Goal: Transaction & Acquisition: Obtain resource

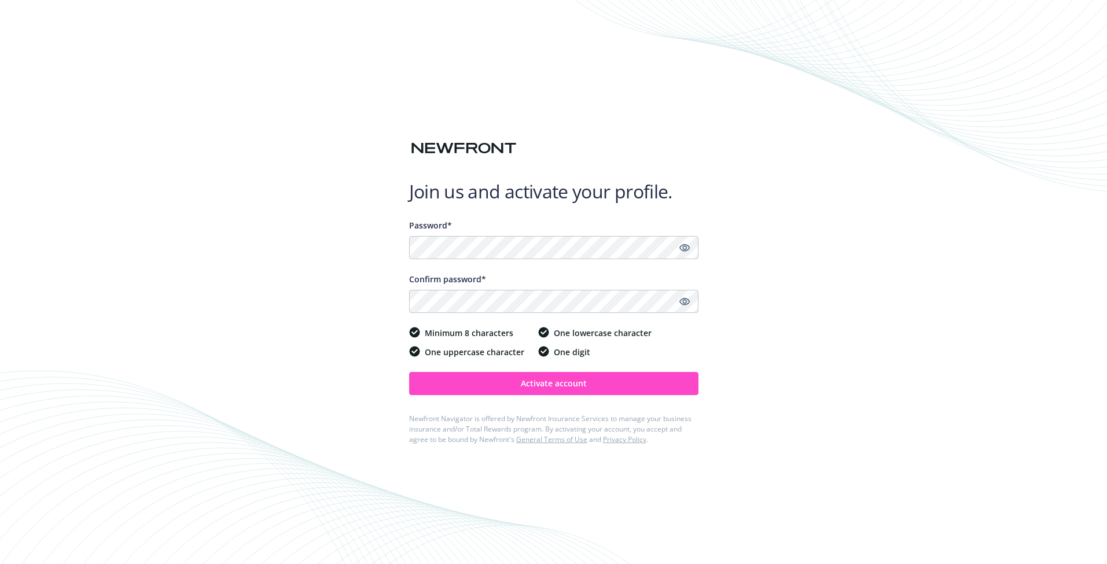
click at [576, 389] on button "Activate account" at bounding box center [553, 383] width 289 height 23
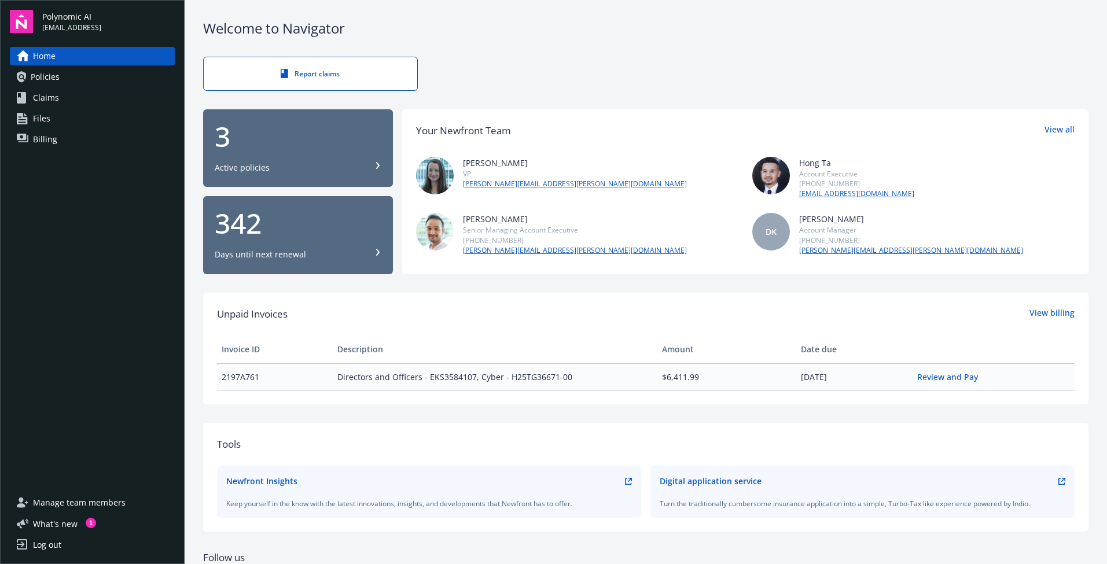
click at [296, 167] on div "Active policies" at bounding box center [298, 168] width 167 height 12
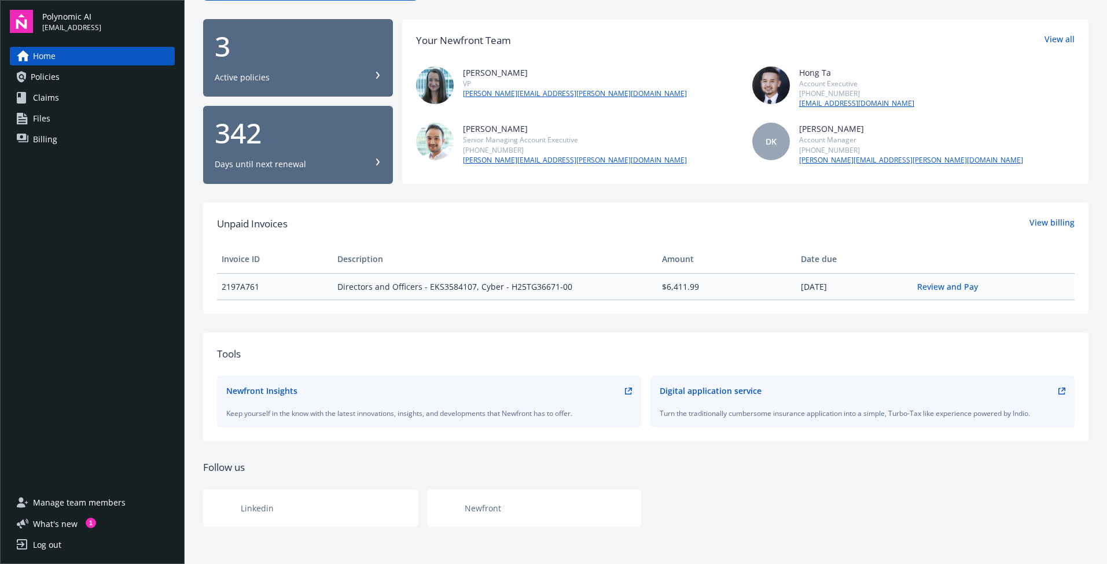
scroll to position [90, 0]
click at [528, 288] on span "Directors and Officers - EKS3584107, Cyber - H25TG36671-00" at bounding box center [494, 287] width 315 height 12
click at [558, 317] on div "Welcome to Navigator Report claims 3 Active policies 342 Days until next renewa…" at bounding box center [646, 237] width 922 height 655
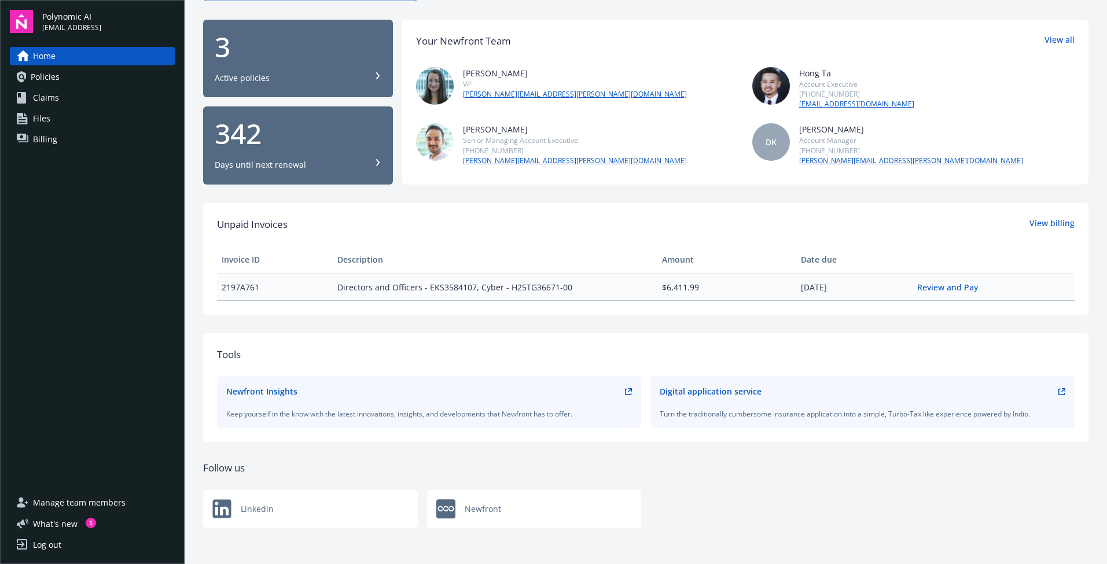
scroll to position [0, 0]
click at [285, 62] on div "3 Active policies" at bounding box center [298, 58] width 167 height 51
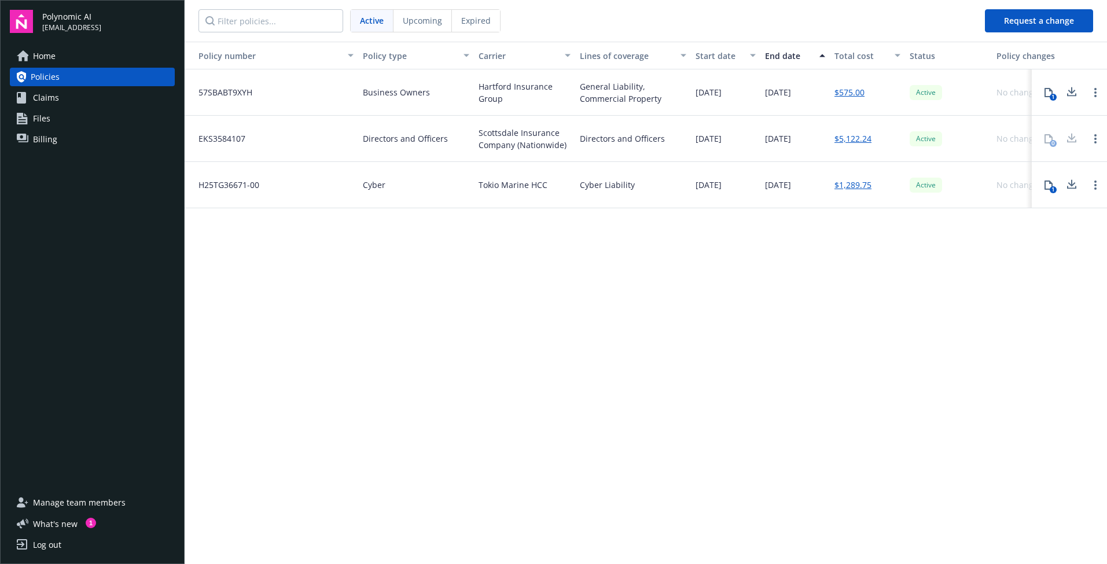
click at [102, 506] on span "Manage team members" at bounding box center [79, 503] width 93 height 19
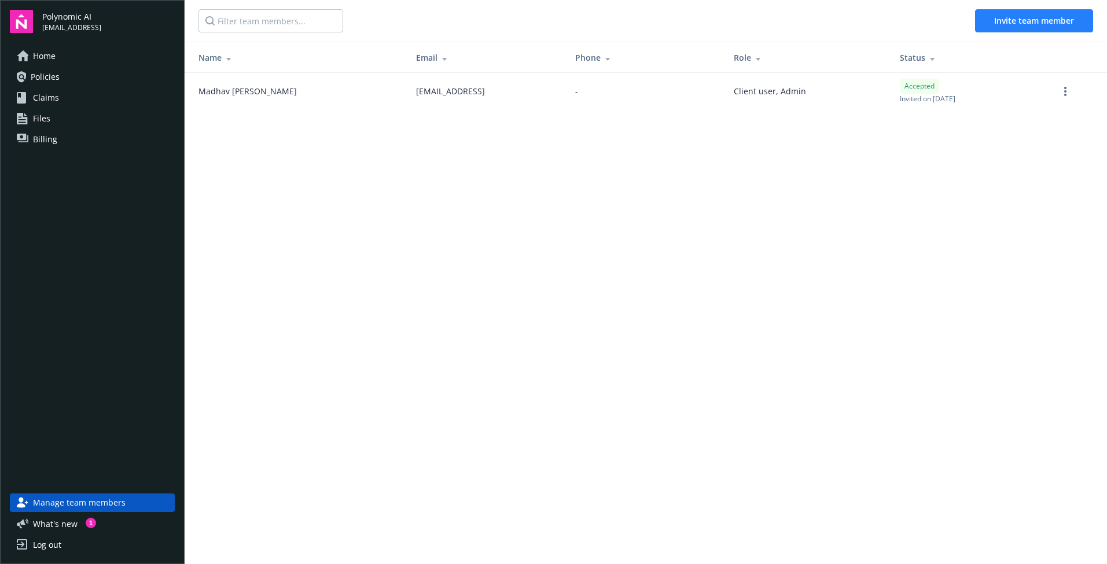
click at [1007, 20] on span "Invite team member" at bounding box center [1034, 20] width 80 height 11
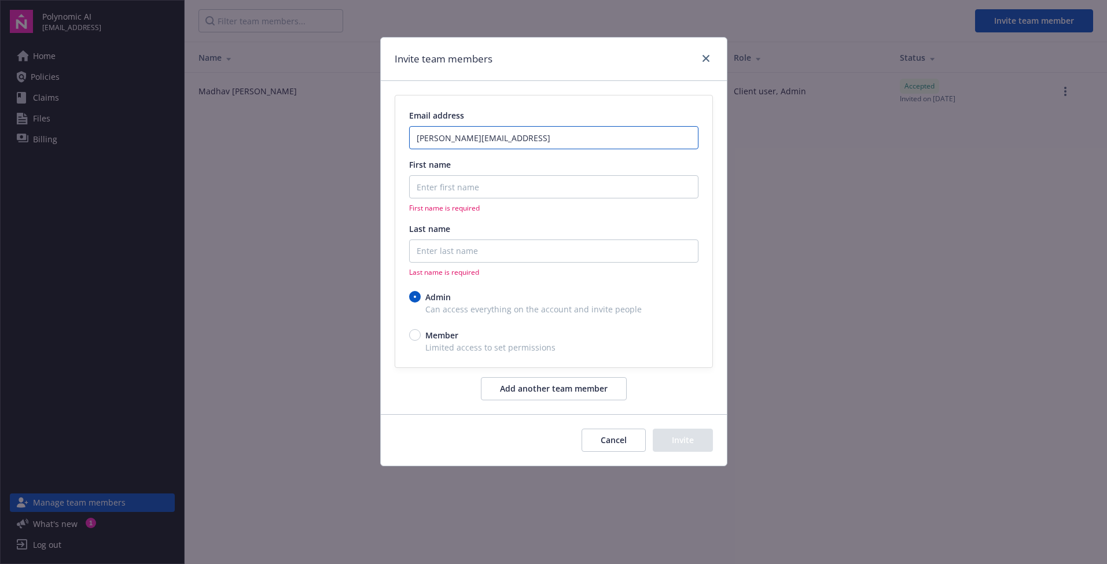
type input "nathan@polynomic.ai"
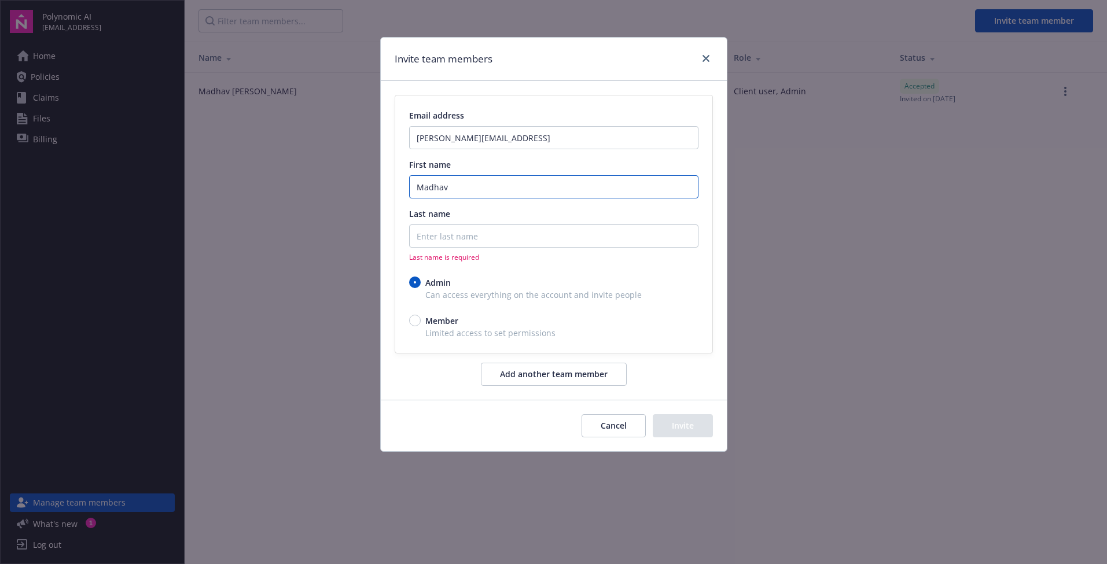
click at [473, 197] on input "Madhav" at bounding box center [553, 186] width 289 height 23
type input "Nathan"
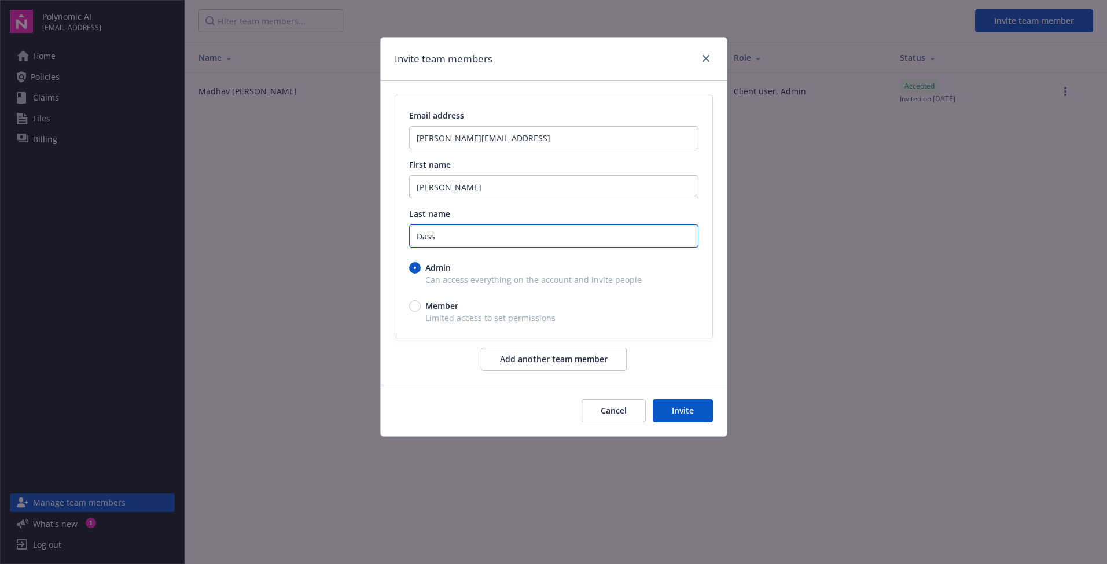
type input "Dass"
click at [700, 409] on button "Invite" at bounding box center [683, 410] width 60 height 23
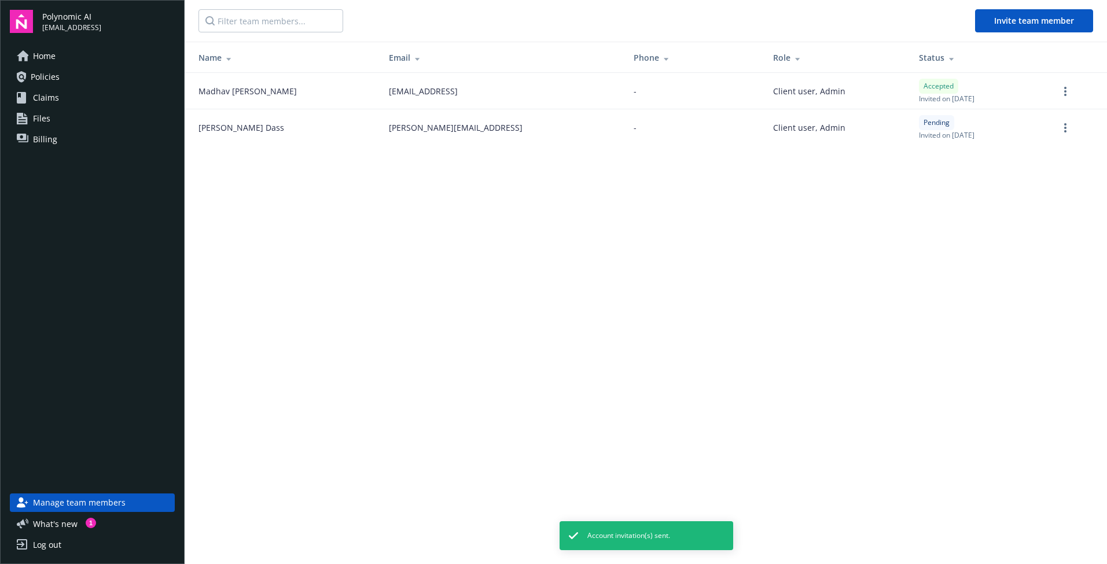
click at [771, 248] on main "Invite team member Name Email Phone Role Status Madhav Datt madhav@polynomic.ai…" at bounding box center [646, 282] width 922 height 564
click at [1065, 126] on icon "more" at bounding box center [1065, 127] width 2 height 9
click at [753, 241] on main "Invite team member Name Email Phone Role Status Madhav Datt madhav@polynomic.ai…" at bounding box center [646, 282] width 922 height 564
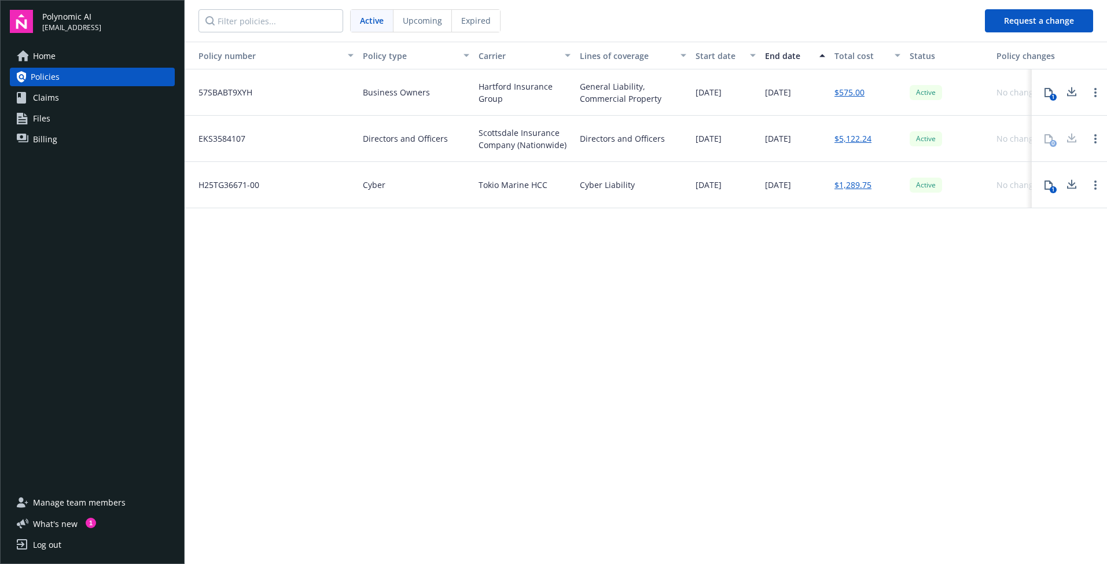
click at [530, 333] on div "Policy number Policy type Carrier Lines of coverage Start date End date Total c…" at bounding box center [646, 302] width 922 height 521
click at [476, 116] on div "Scottsdale Insurance Company (Nationwide)" at bounding box center [524, 139] width 101 height 46
click at [505, 179] on span "Tokio Marine HCC" at bounding box center [513, 185] width 69 height 12
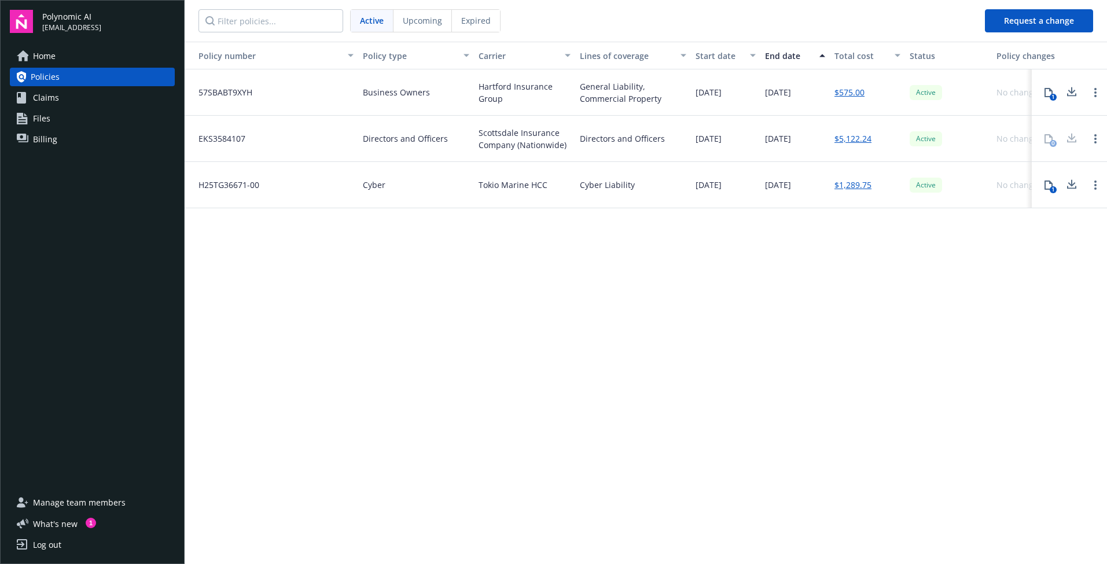
click at [505, 179] on span "Tokio Marine HCC" at bounding box center [513, 185] width 69 height 12
click at [549, 202] on div "Policy number Policy type Carrier Lines of coverage Start date End date Total c…" at bounding box center [646, 302] width 922 height 521
drag, startPoint x: 481, startPoint y: 105, endPoint x: 513, endPoint y: 120, distance: 35.7
click at [513, 127] on span "Scottsdale Insurance Company (Nationwide)" at bounding box center [525, 139] width 92 height 24
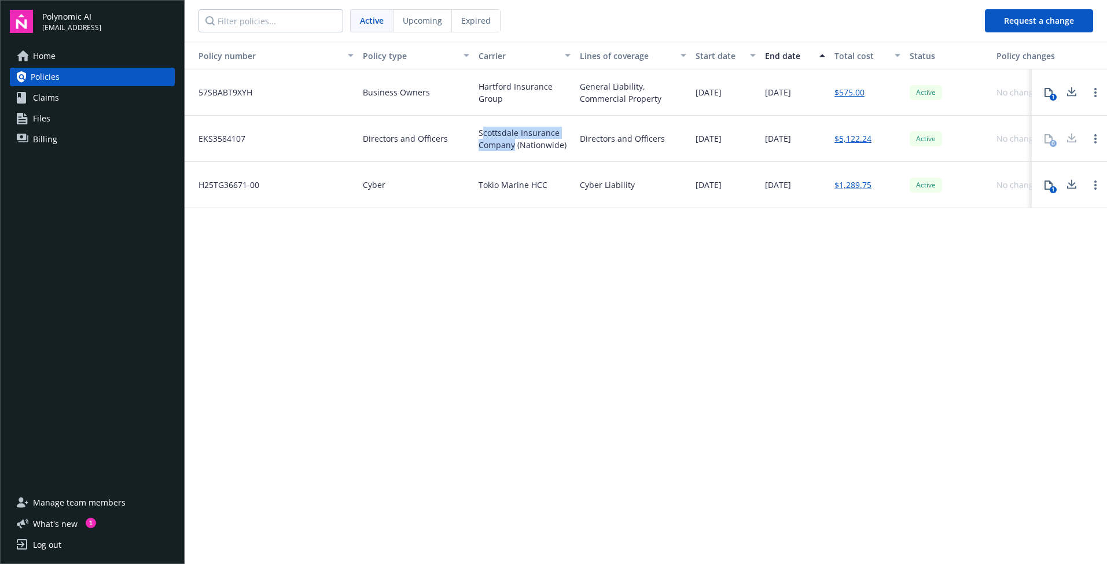
click at [513, 127] on span "Scottsdale Insurance Company (Nationwide)" at bounding box center [525, 139] width 92 height 24
drag, startPoint x: 514, startPoint y: 120, endPoint x: 476, endPoint y: 108, distance: 40.1
click at [476, 116] on div "Scottsdale Insurance Company (Nationwide)" at bounding box center [524, 139] width 101 height 46
copy span "Scottsdale Insurance Company"
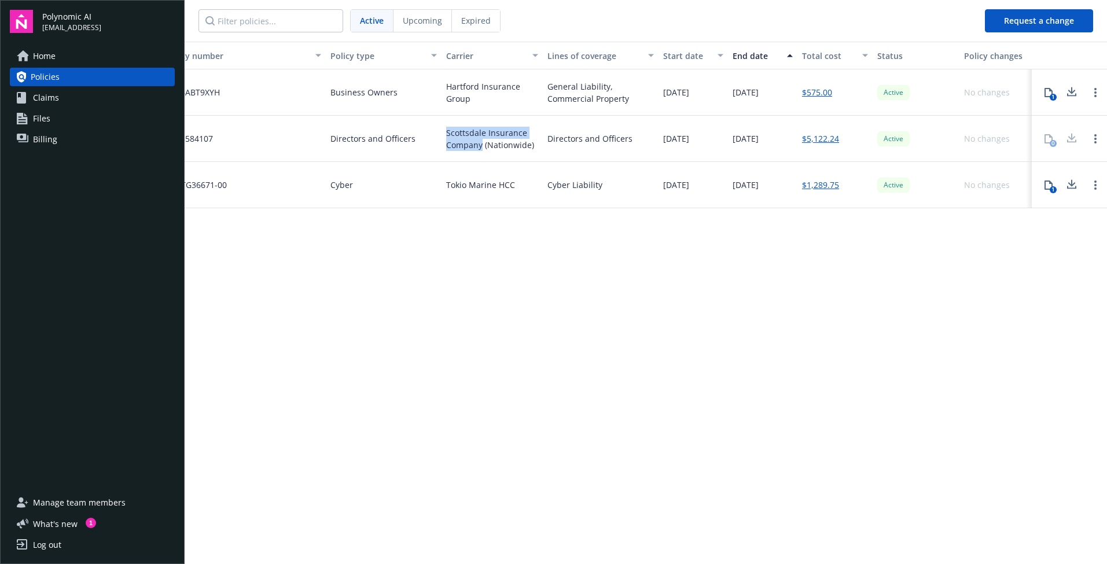
scroll to position [0, 32]
click at [1094, 134] on icon "Open options" at bounding box center [1095, 138] width 2 height 9
click at [972, 162] on div "No changes" at bounding box center [995, 185] width 72 height 46
click at [822, 133] on link "$5,122.24" at bounding box center [820, 139] width 37 height 12
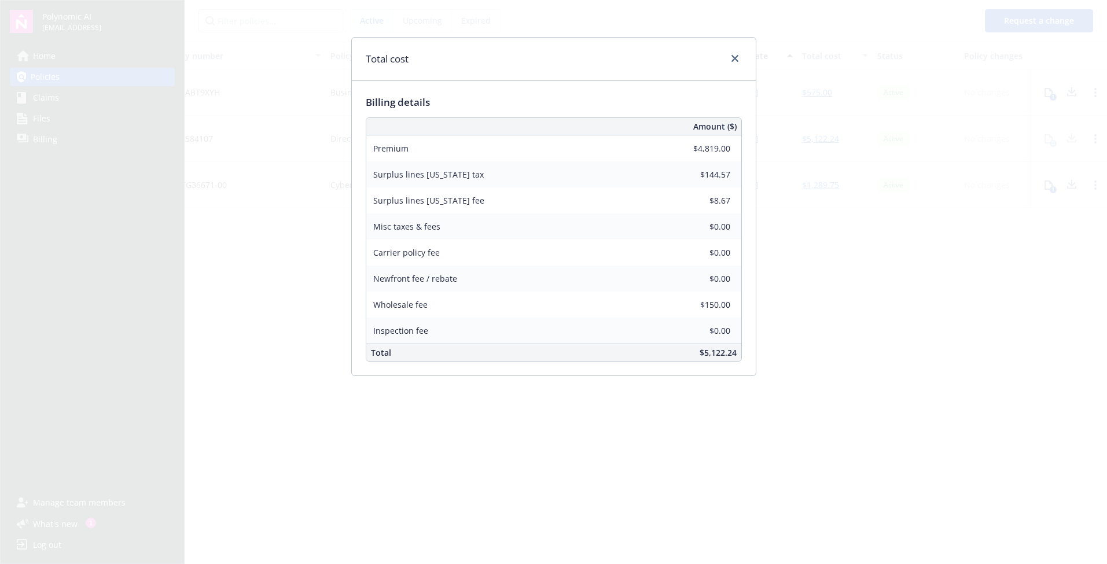
click at [713, 210] on div "$8.67" at bounding box center [699, 199] width 83 height 25
click at [713, 307] on div "Amount ($) Premium $4,819.00 Surplus lines California tax $144.57 Surplus lines…" at bounding box center [554, 239] width 376 height 244
drag, startPoint x: 713, startPoint y: 210, endPoint x: 402, endPoint y: 302, distance: 324.6
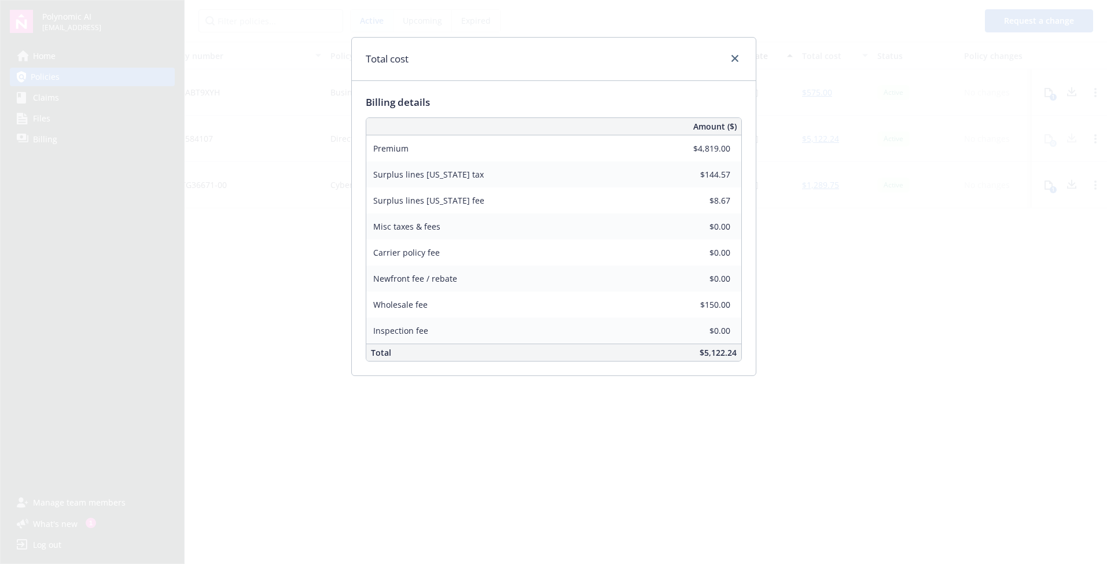
click at [402, 302] on div "Wholesale fee $150.00" at bounding box center [553, 305] width 375 height 26
click at [402, 302] on span "Wholesale fee" at bounding box center [400, 304] width 54 height 11
click at [735, 57] on icon "close" at bounding box center [734, 58] width 7 height 7
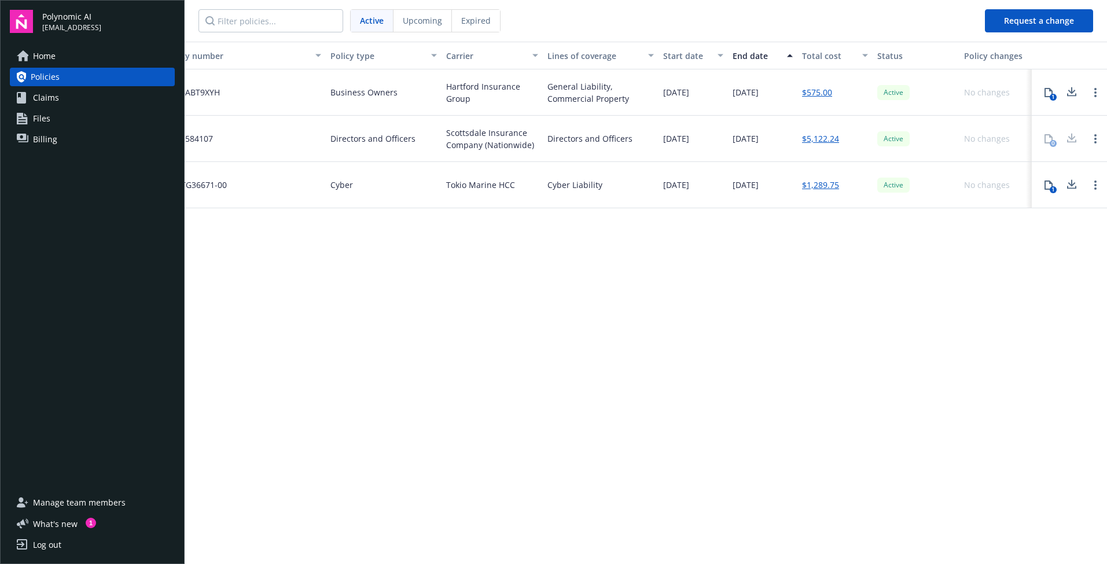
click at [821, 86] on link "$575.00" at bounding box center [817, 92] width 30 height 12
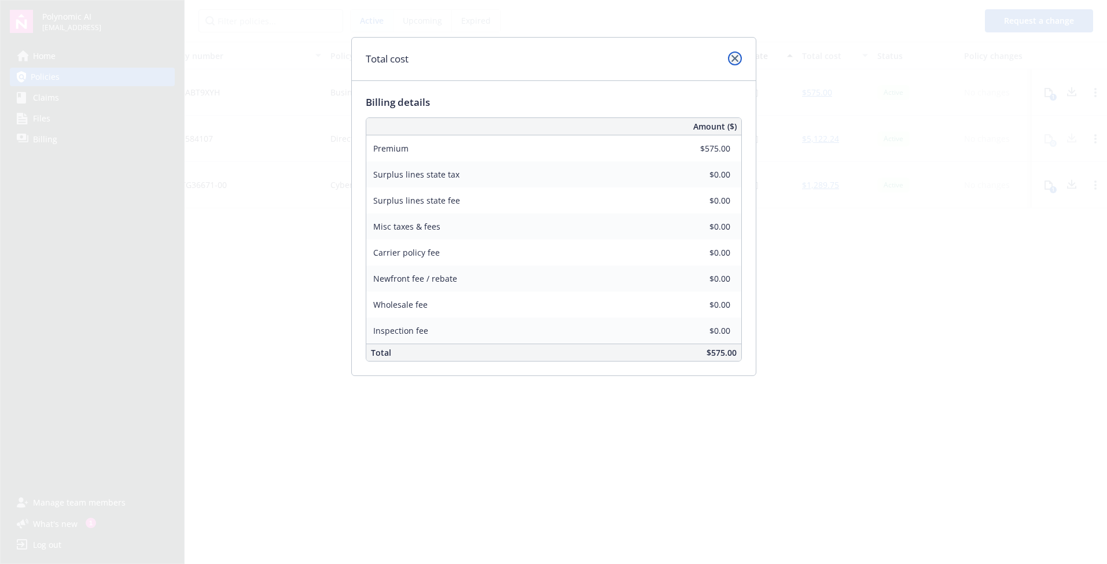
click at [735, 58] on icon "close" at bounding box center [734, 58] width 7 height 7
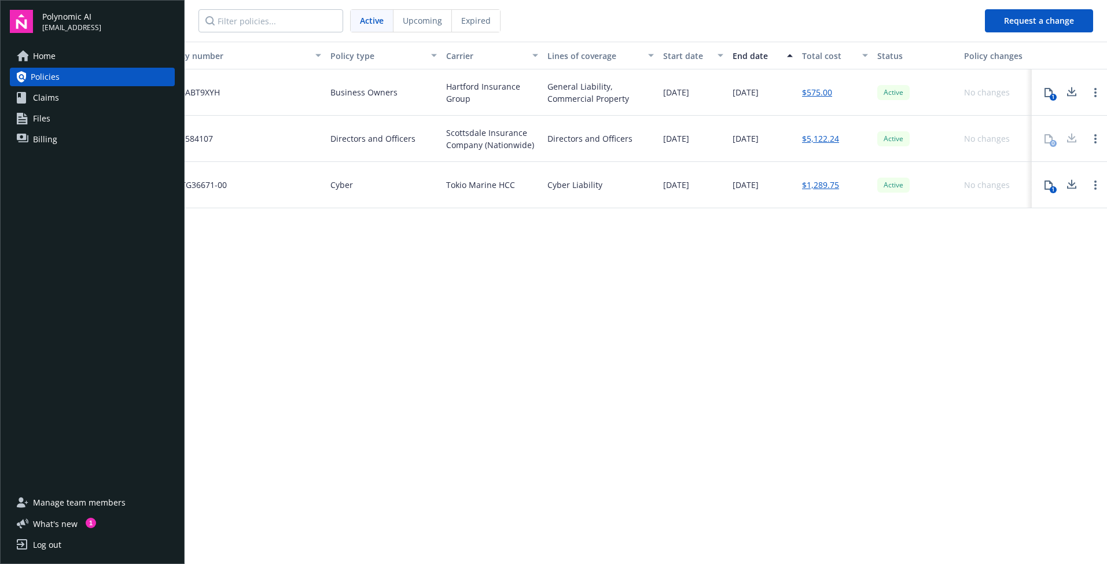
click at [826, 179] on link "$1,289.75" at bounding box center [820, 185] width 37 height 12
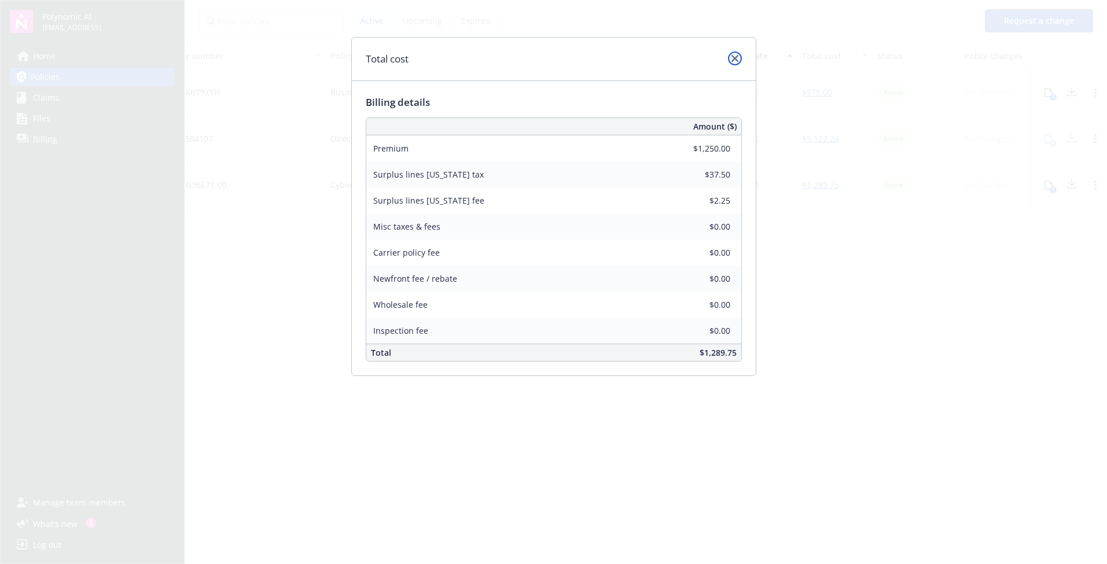
click at [734, 57] on icon "close" at bounding box center [734, 58] width 7 height 7
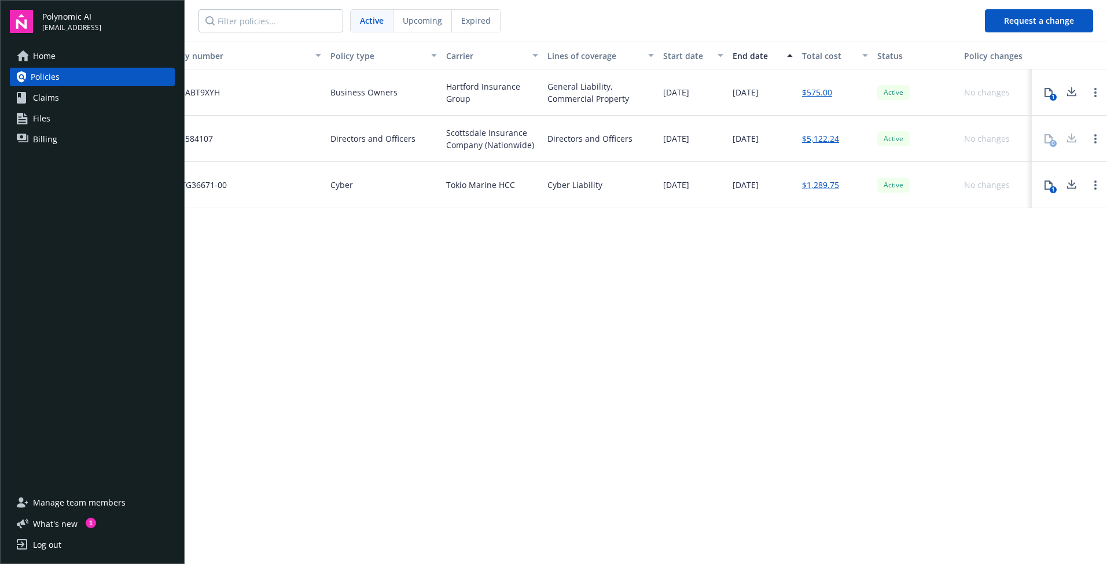
click at [818, 86] on link "$575.00" at bounding box center [817, 92] width 30 height 12
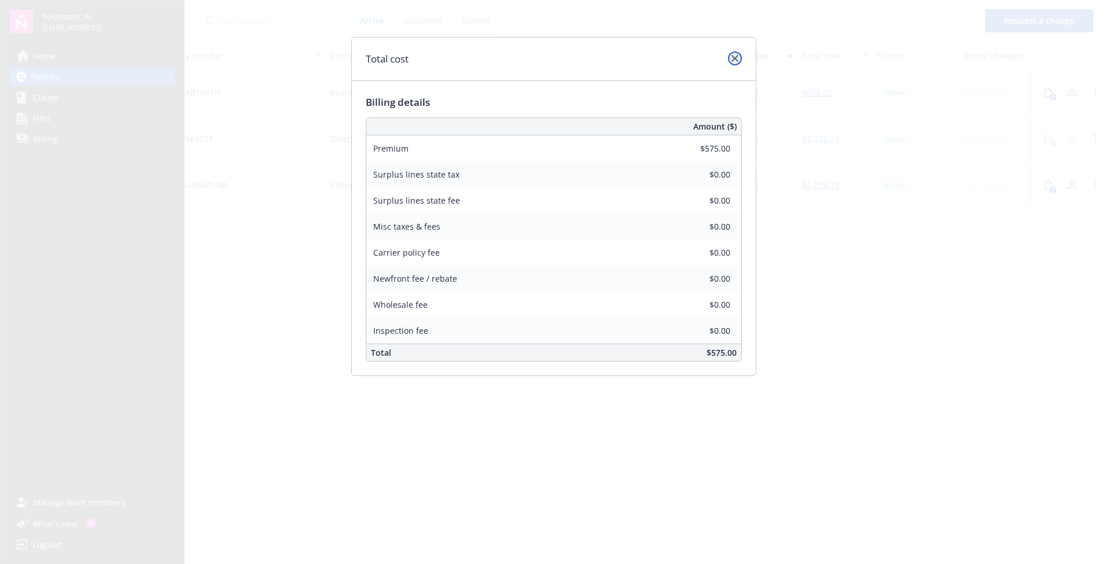
click at [737, 63] on link "close" at bounding box center [735, 58] width 14 height 14
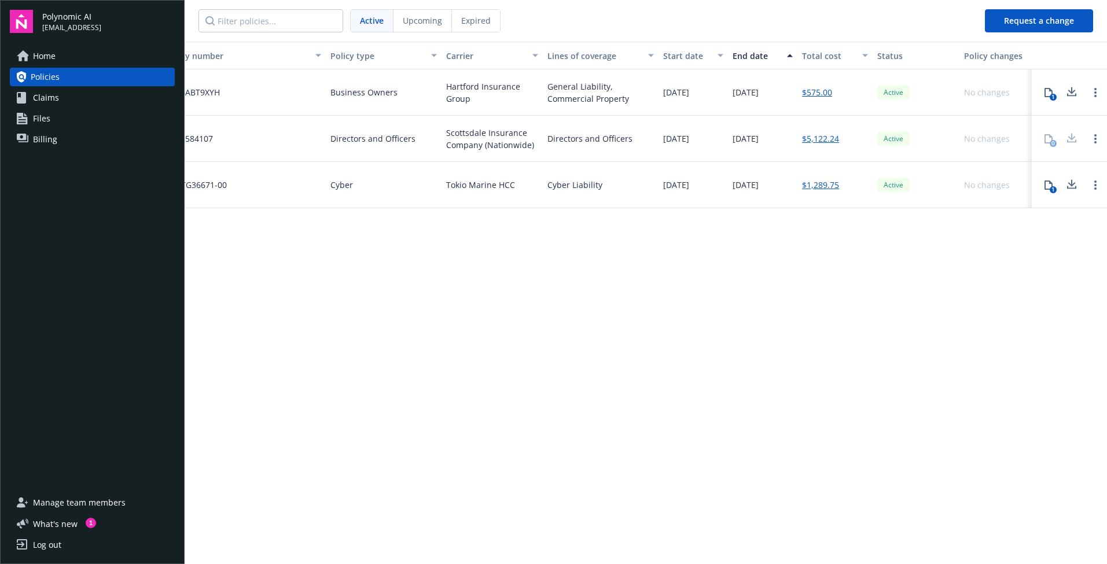
click at [827, 133] on link "$5,122.24" at bounding box center [820, 139] width 37 height 12
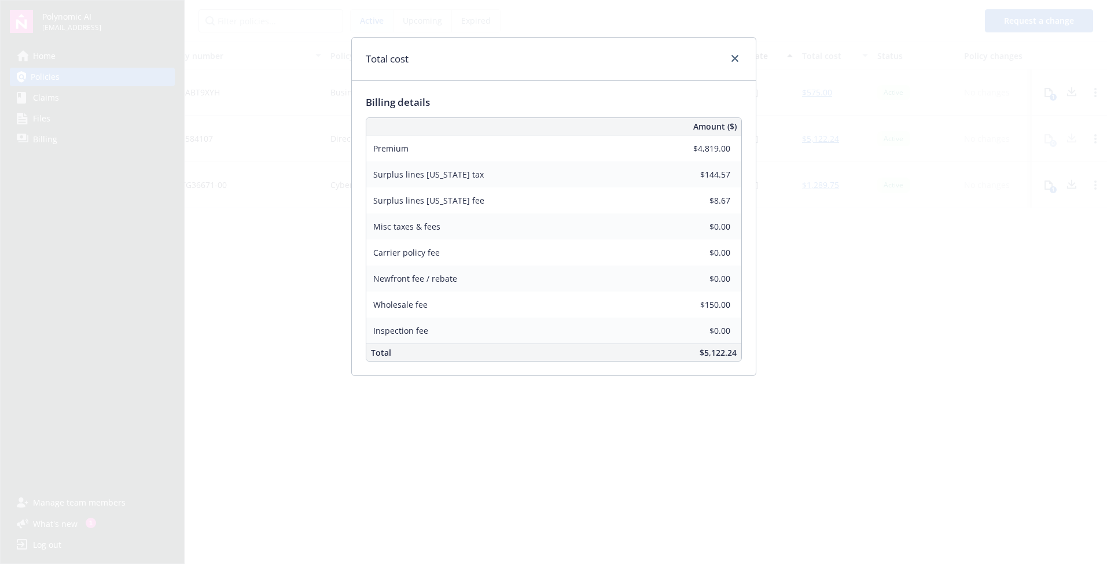
click at [446, 293] on div "Wholesale fee" at bounding box center [453, 305] width 174 height 26
click at [788, 245] on div "Total cost Billing details Amount ($) Premium $4,819.00 Surplus lines Californi…" at bounding box center [553, 282] width 1107 height 564
click at [734, 58] on icon "close" at bounding box center [734, 58] width 7 height 7
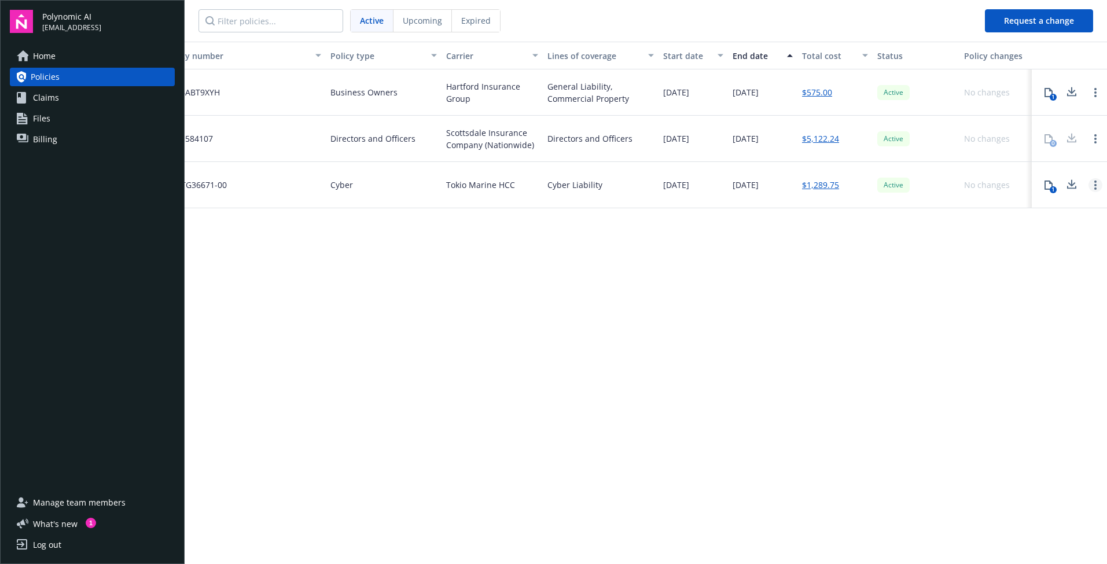
click at [1095, 181] on icon "Open options" at bounding box center [1095, 185] width 2 height 9
click at [1096, 127] on div at bounding box center [1095, 138] width 23 height 23
click at [1048, 127] on div "0" at bounding box center [1048, 138] width 23 height 23
click at [1050, 181] on icon at bounding box center [1048, 185] width 9 height 9
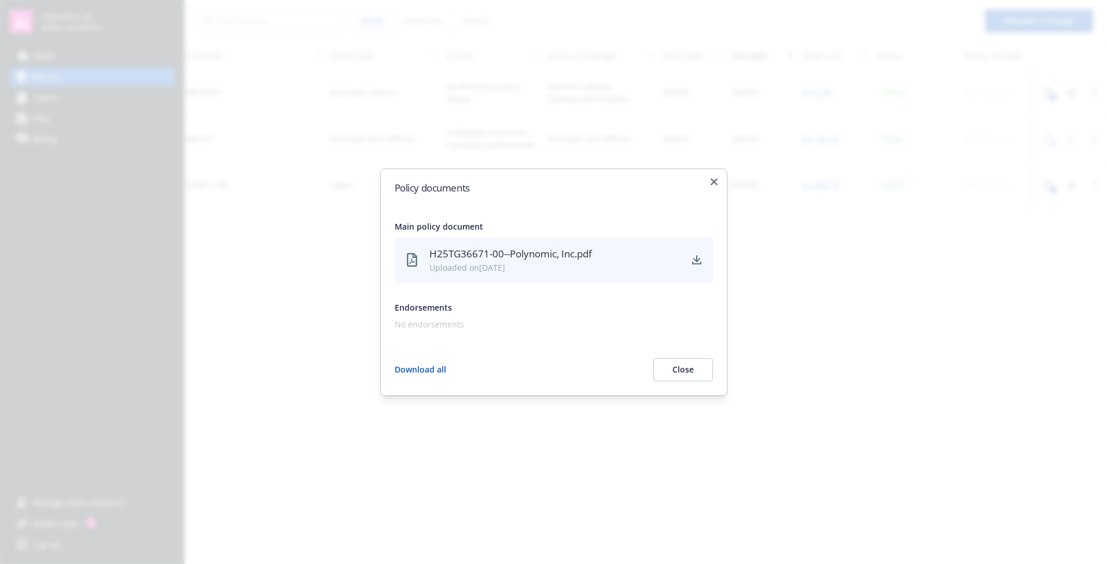
click at [717, 182] on icon "button" at bounding box center [714, 181] width 7 height 7
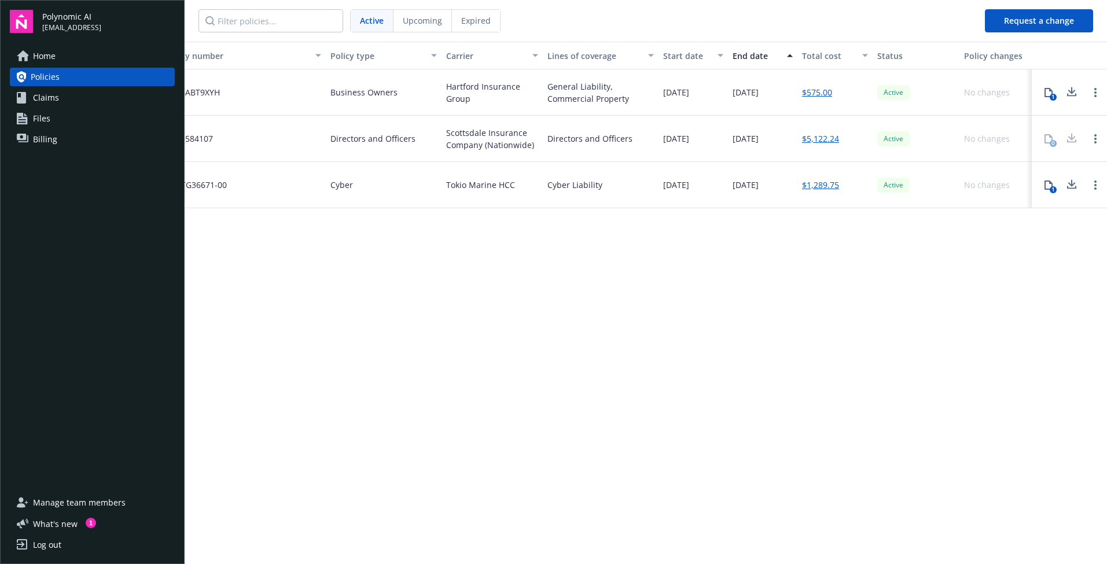
click at [1075, 178] on icon at bounding box center [1072, 185] width 14 height 14
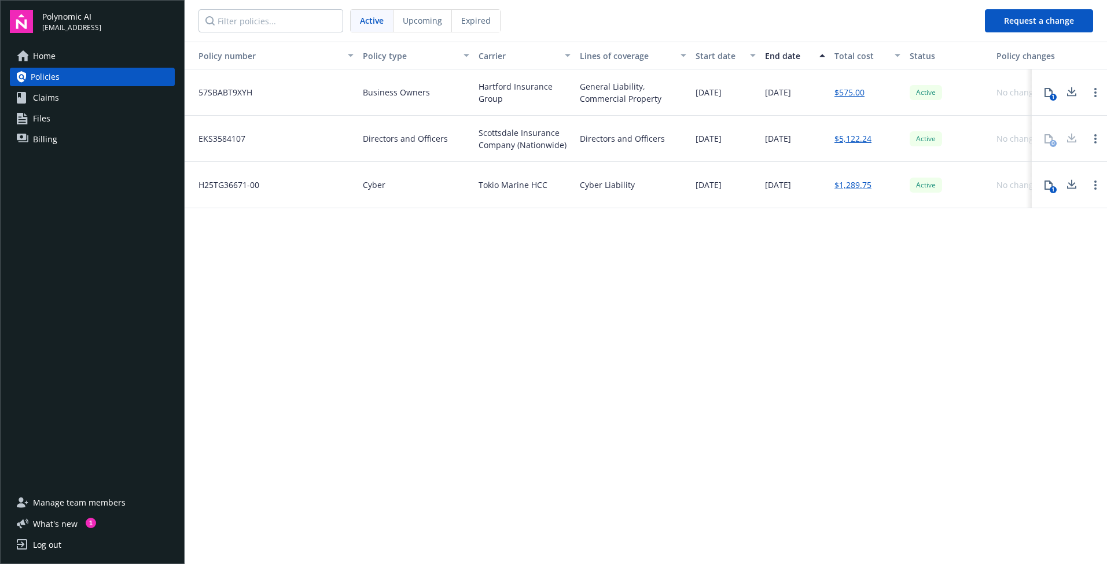
click at [1072, 87] on icon at bounding box center [1072, 90] width 8 height 7
click at [646, 310] on div "Policy number Policy type Carrier Lines of coverage Start date End date Total c…" at bounding box center [646, 302] width 922 height 521
click at [214, 133] on span "EKS3584107" at bounding box center [217, 139] width 56 height 12
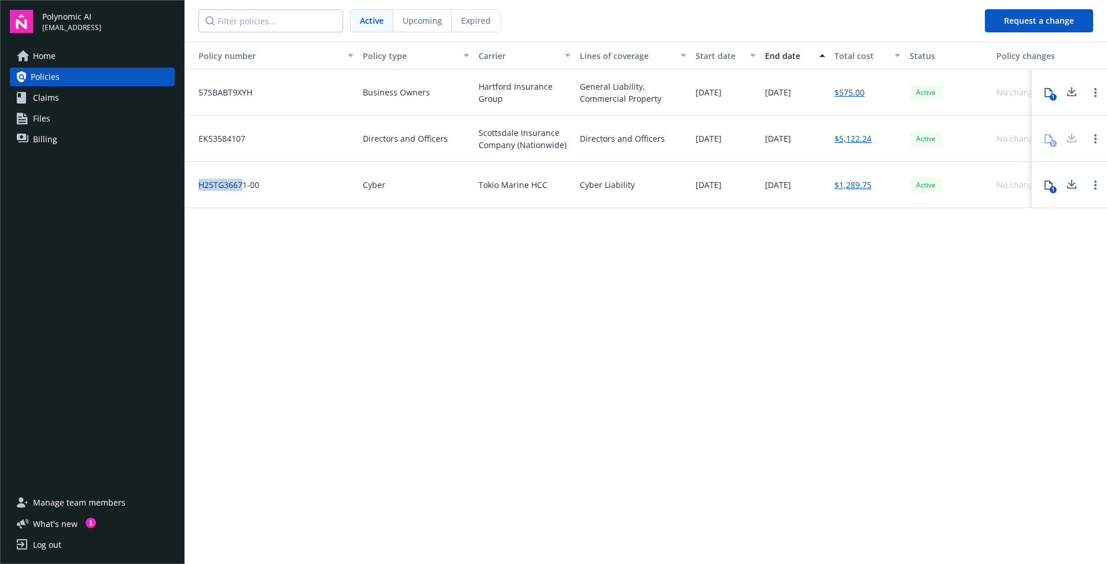
click at [242, 162] on div "H25TG36671-00" at bounding box center [272, 185] width 174 height 46
click at [1048, 127] on div "0" at bounding box center [1048, 138] width 23 height 23
click at [1098, 132] on link "Open options" at bounding box center [1095, 139] width 14 height 14
click at [856, 218] on div "Policy number Policy type Carrier Lines of coverage Start date End date Total c…" at bounding box center [646, 302] width 922 height 521
click at [860, 133] on link "$5,122.24" at bounding box center [852, 139] width 37 height 12
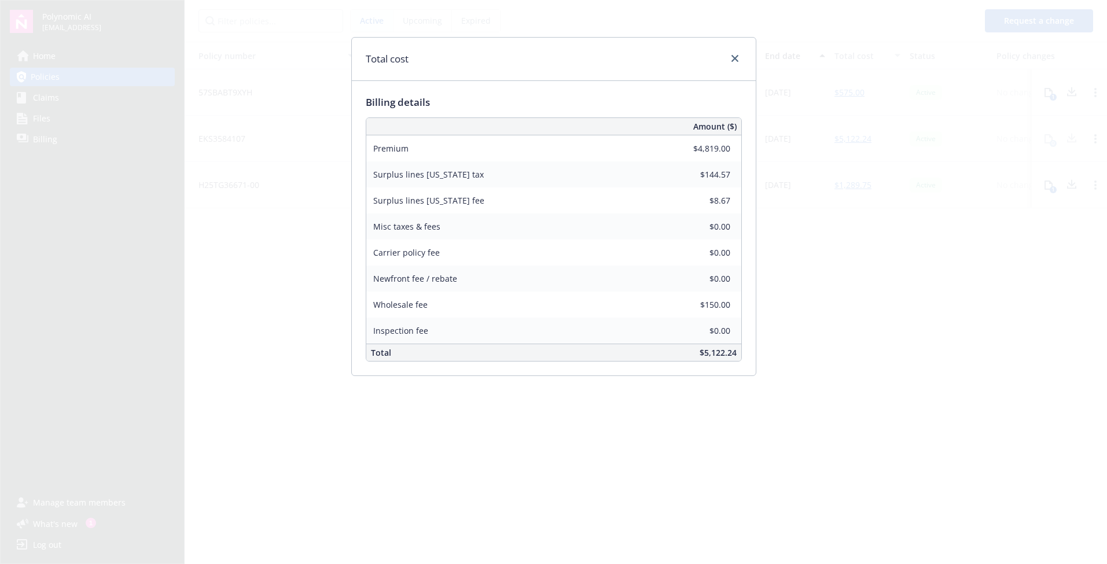
click at [741, 55] on div at bounding box center [732, 58] width 19 height 15
click at [736, 57] on icon "close" at bounding box center [734, 58] width 7 height 7
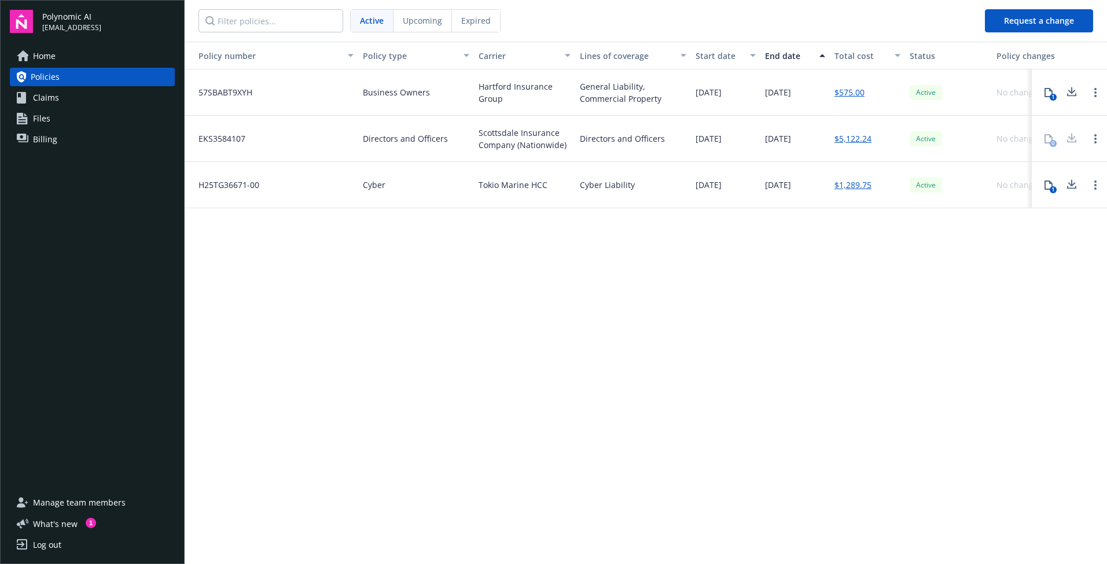
click at [75, 118] on link "Files" at bounding box center [92, 118] width 165 height 19
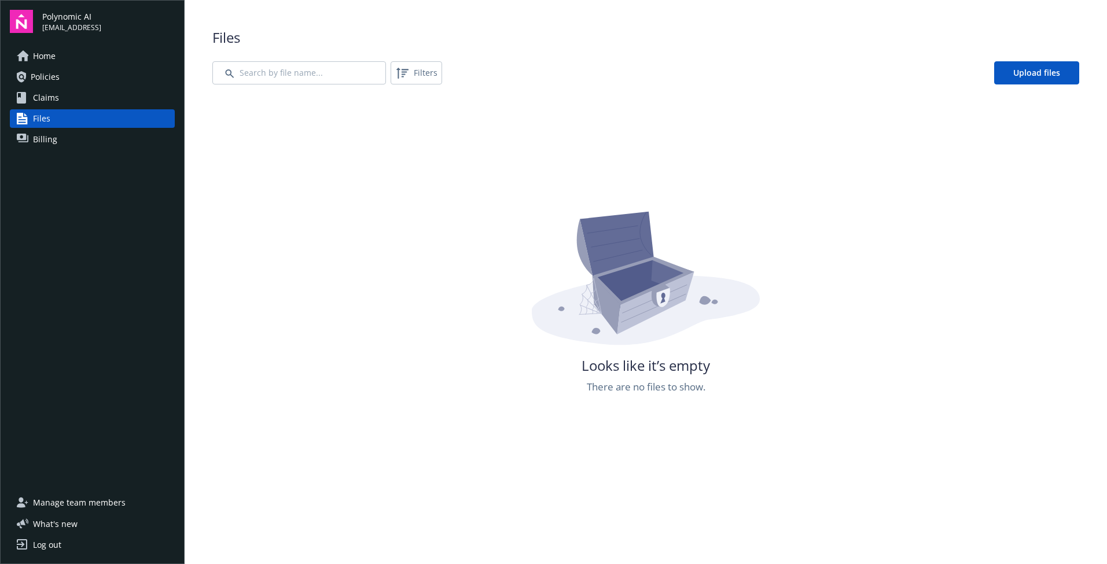
click at [78, 141] on link "Billing" at bounding box center [92, 139] width 165 height 19
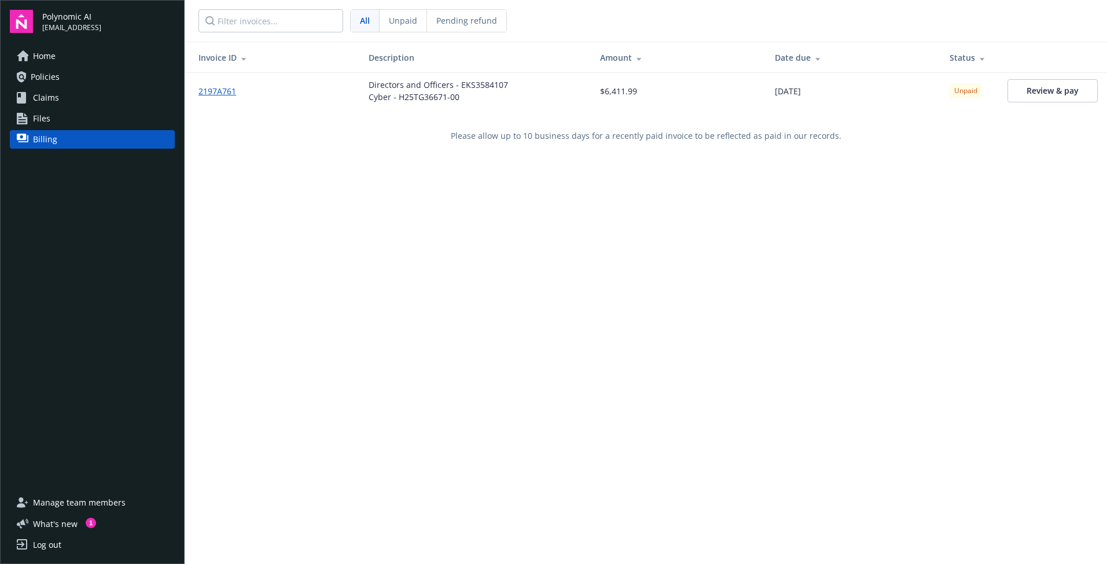
click at [73, 75] on link "Policies" at bounding box center [92, 77] width 165 height 19
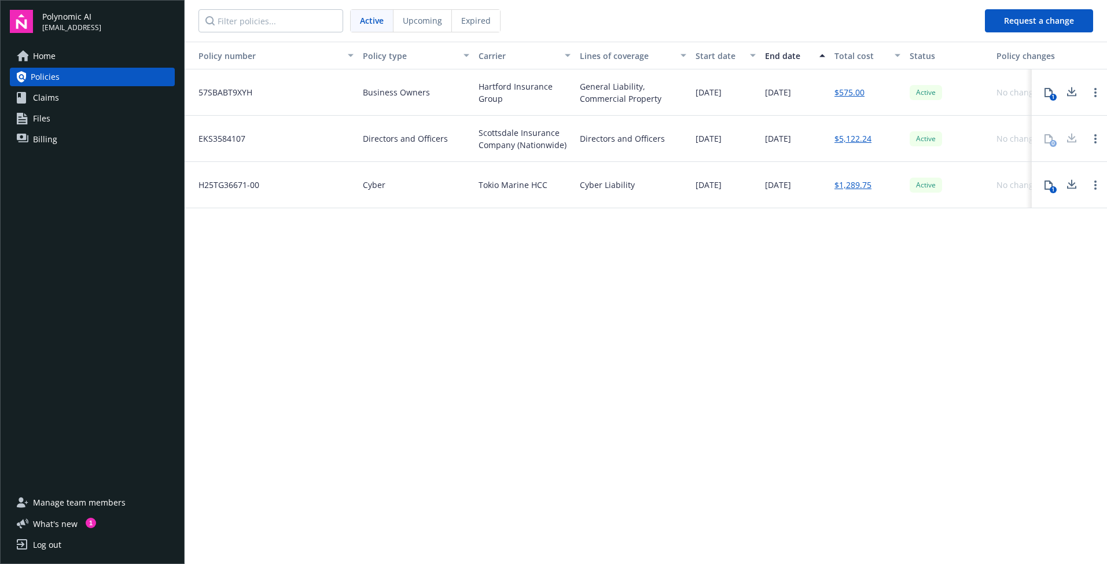
click at [60, 61] on link "Home" at bounding box center [92, 56] width 165 height 19
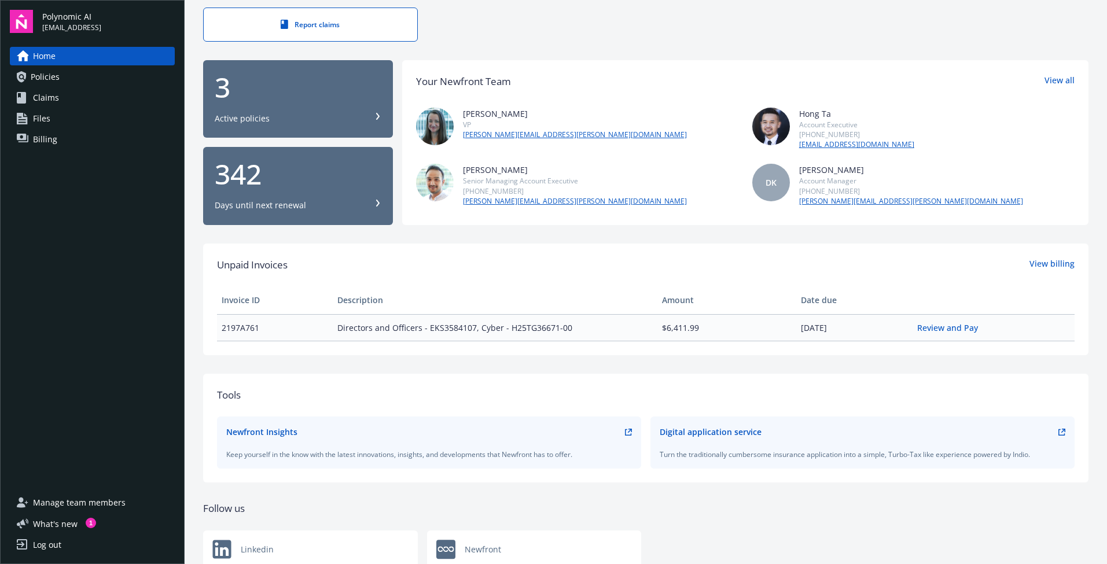
scroll to position [90, 0]
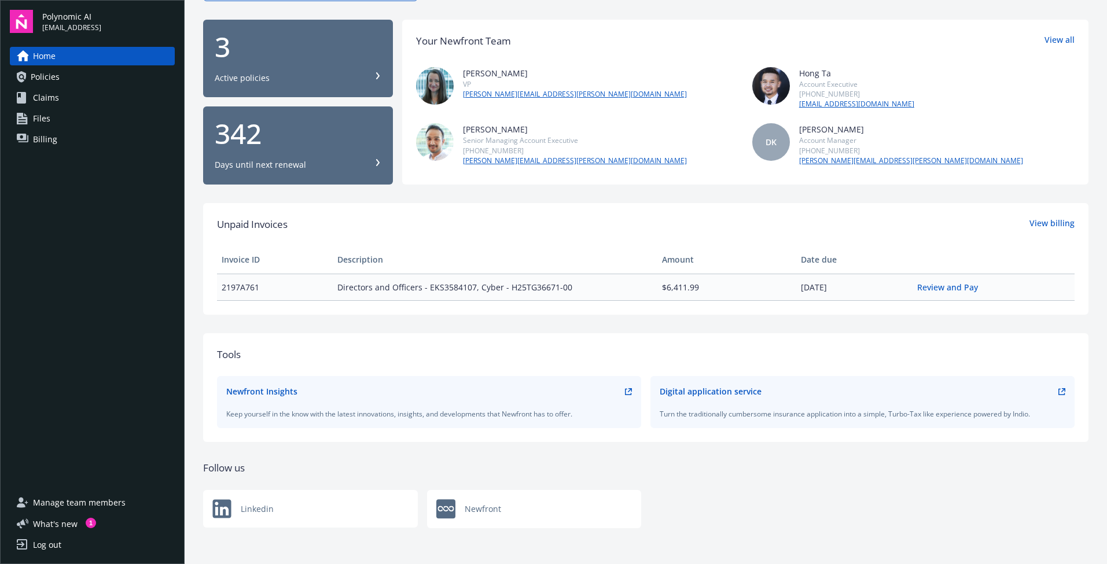
click at [76, 82] on link "Policies" at bounding box center [92, 77] width 165 height 19
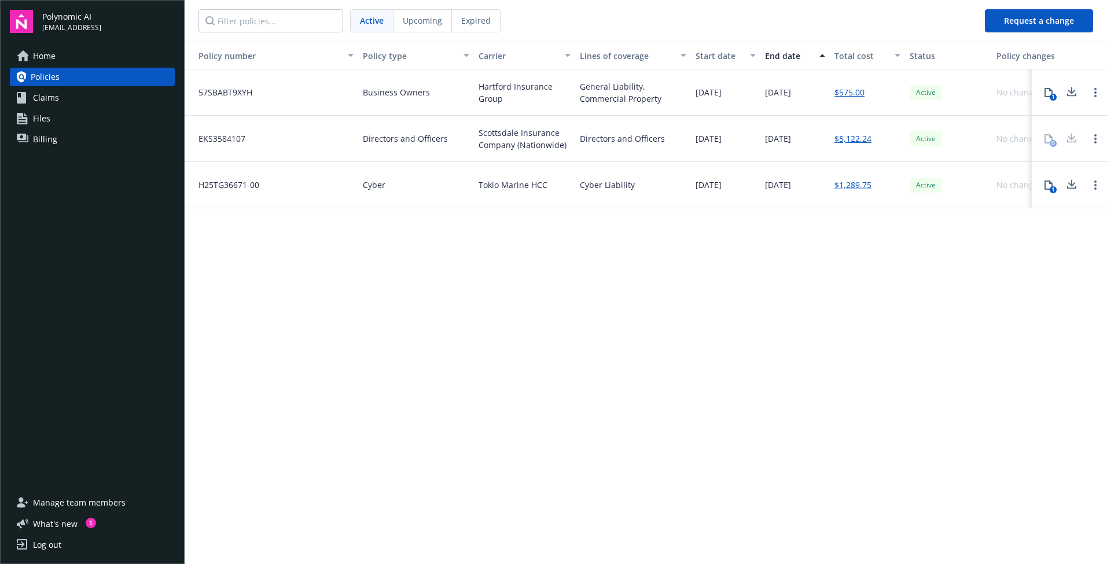
click at [73, 36] on div "Polynomic AI madhav@polynomic.ai Home Policies Claims Files Billing Manage team…" at bounding box center [92, 282] width 185 height 564
click at [41, 49] on span "Home" at bounding box center [44, 56] width 23 height 19
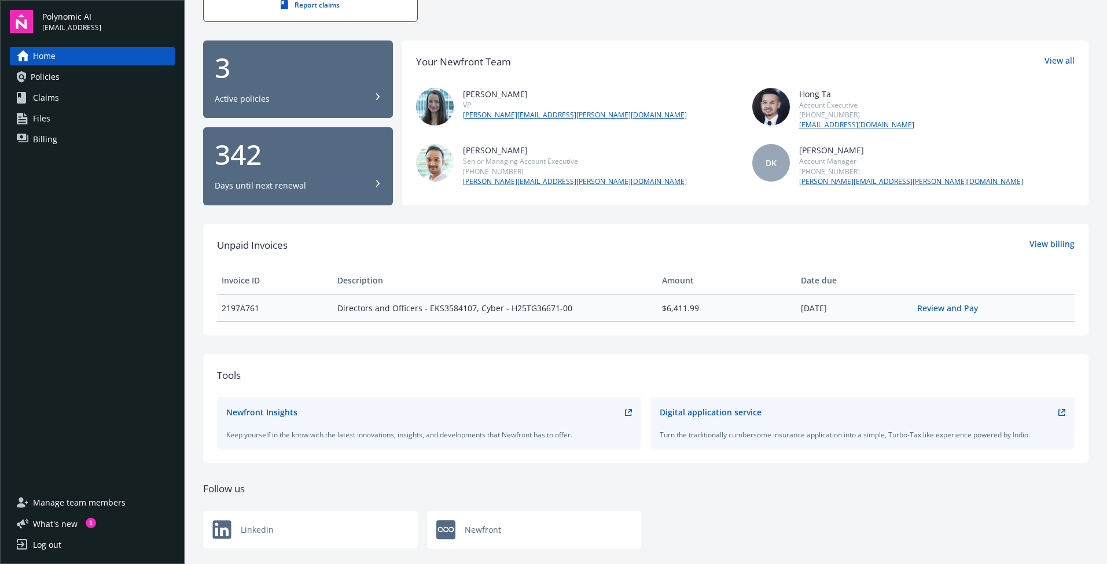
scroll to position [70, 0]
click at [656, 87] on div "Ashley deWilde VP ashley.dewilde@newfront.com" at bounding box center [577, 108] width 322 height 42
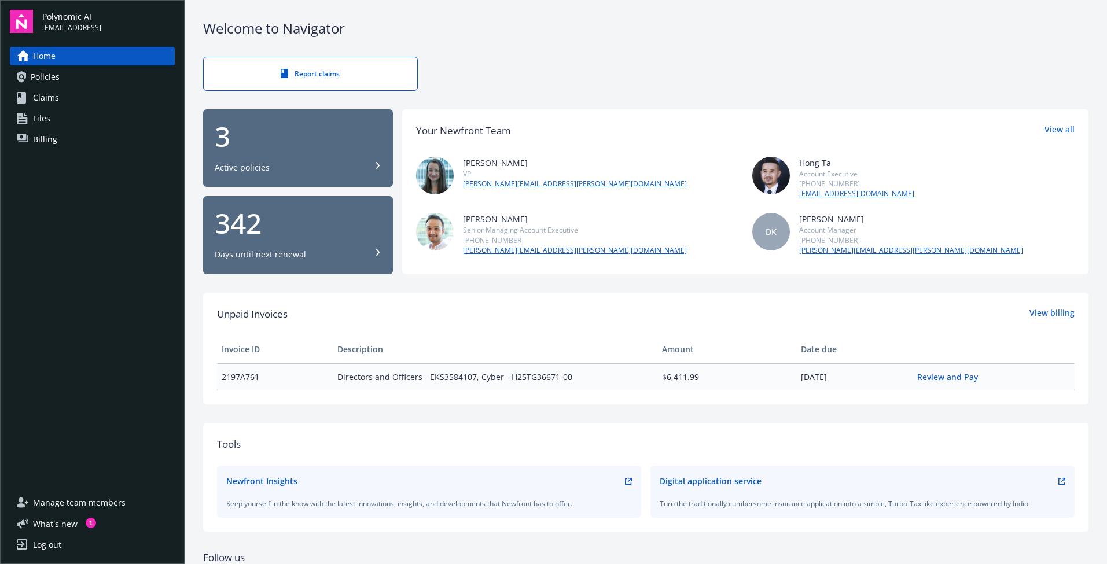
scroll to position [0, 0]
click at [955, 376] on link "Review and Pay" at bounding box center [952, 376] width 70 height 11
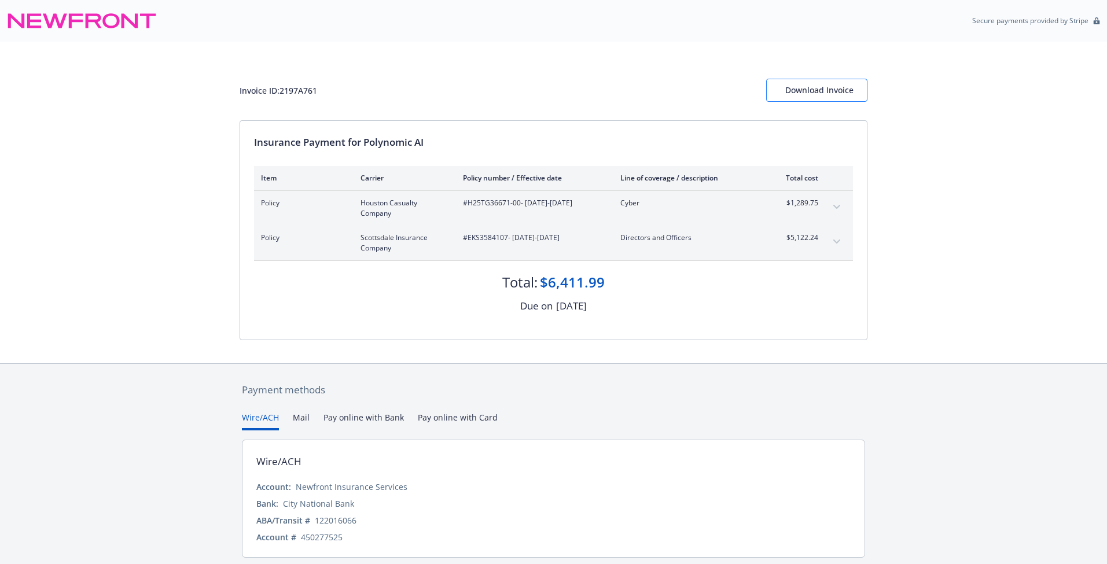
click at [814, 94] on div "Download Invoice" at bounding box center [816, 90] width 63 height 22
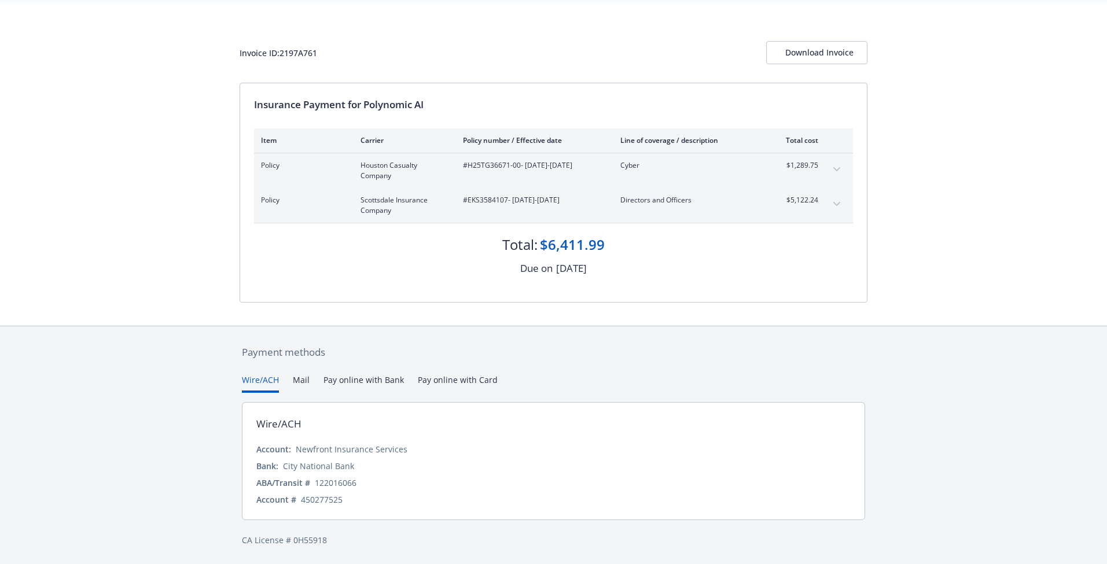
scroll to position [37, 0]
click at [925, 249] on div "Invoice ID: 2197A761 Download Invoice Insurance Payment for Polynomic AI Item C…" at bounding box center [553, 166] width 1107 height 322
click at [842, 56] on div "Download Invoice" at bounding box center [816, 53] width 63 height 22
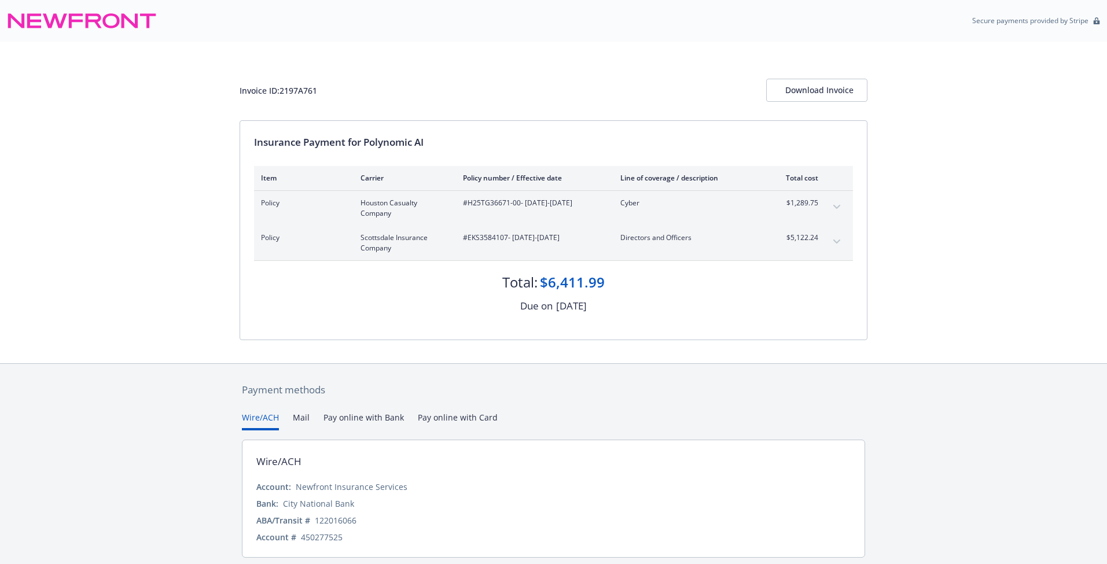
click at [830, 242] on button "expand content" at bounding box center [836, 242] width 19 height 19
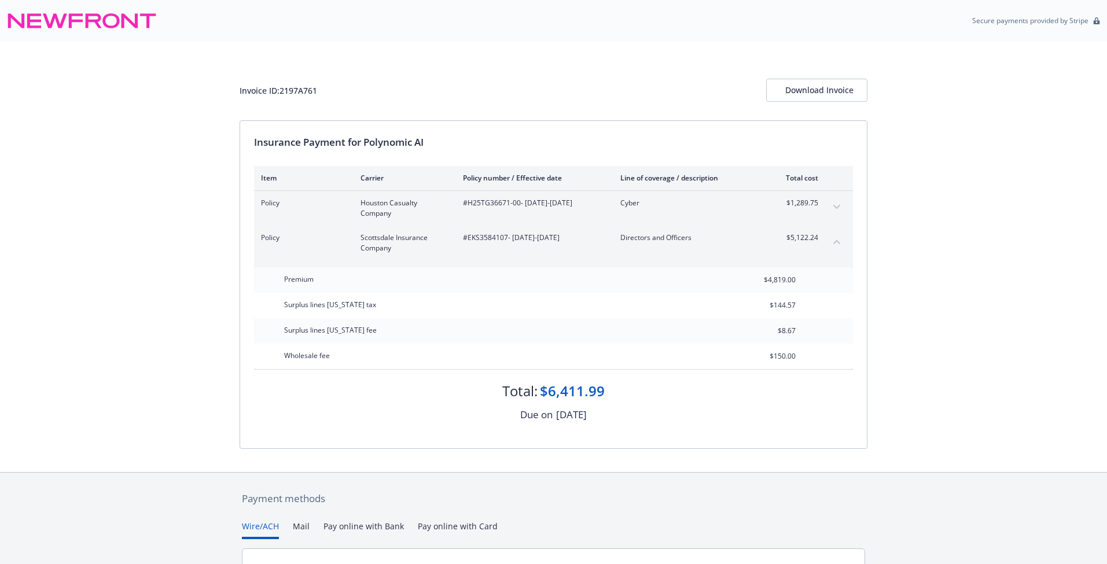
click at [838, 209] on button "expand content" at bounding box center [836, 207] width 19 height 19
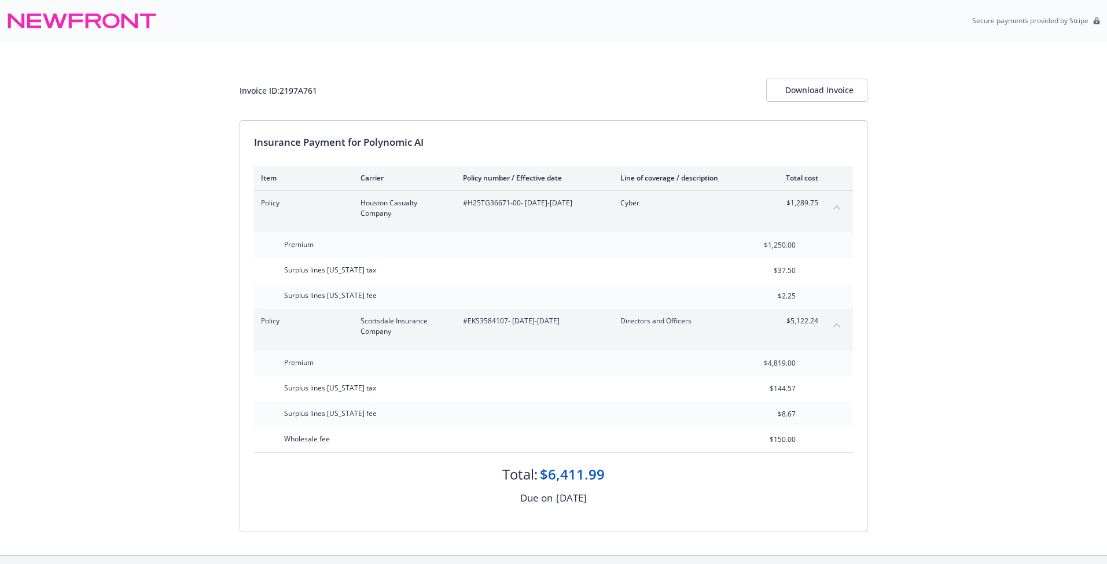
click at [834, 205] on icon "collapse content" at bounding box center [836, 207] width 7 height 5
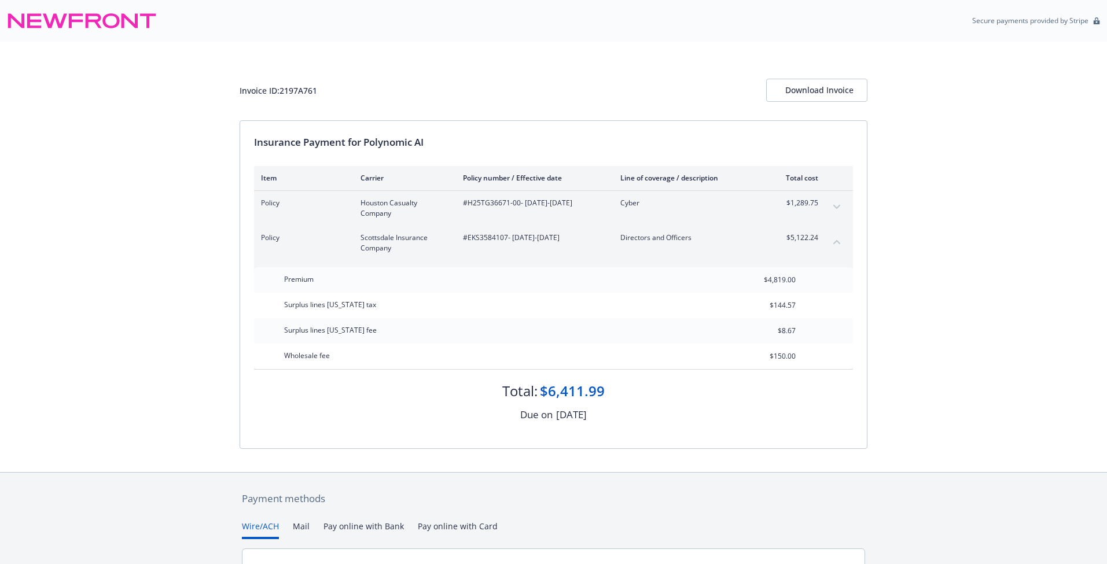
click at [834, 238] on button "collapse content" at bounding box center [836, 242] width 19 height 19
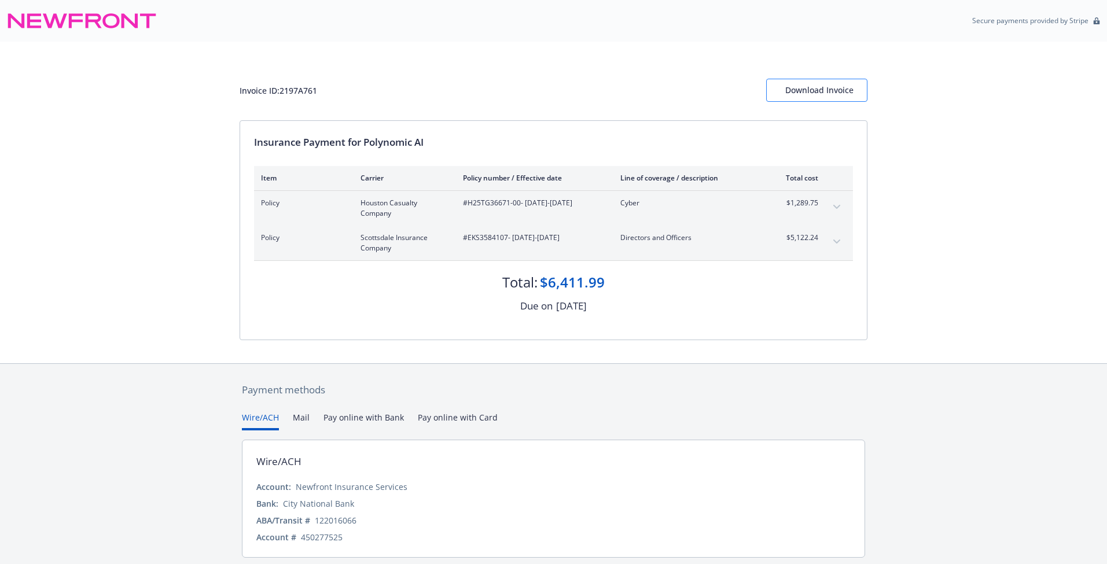
click at [814, 95] on div "Download Invoice" at bounding box center [816, 90] width 63 height 22
click at [842, 201] on button "expand content" at bounding box center [836, 207] width 19 height 19
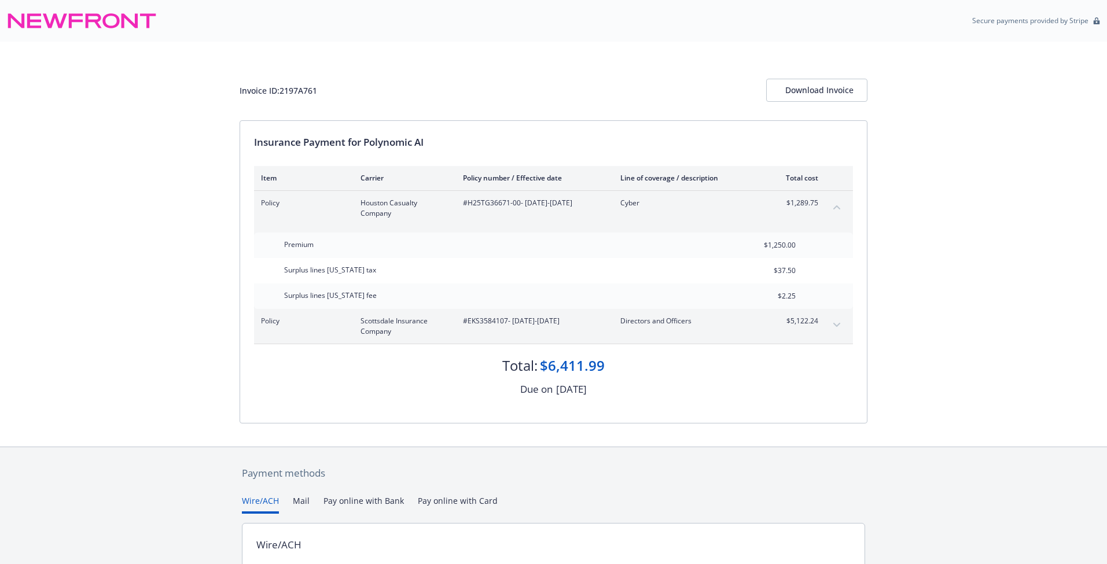
click at [833, 314] on div "Policy Scottsdale Insurance Company #EKS3584107 - [DATE]-[DATE] Directors and O…" at bounding box center [553, 326] width 599 height 35
click at [835, 321] on button "expand content" at bounding box center [836, 325] width 19 height 19
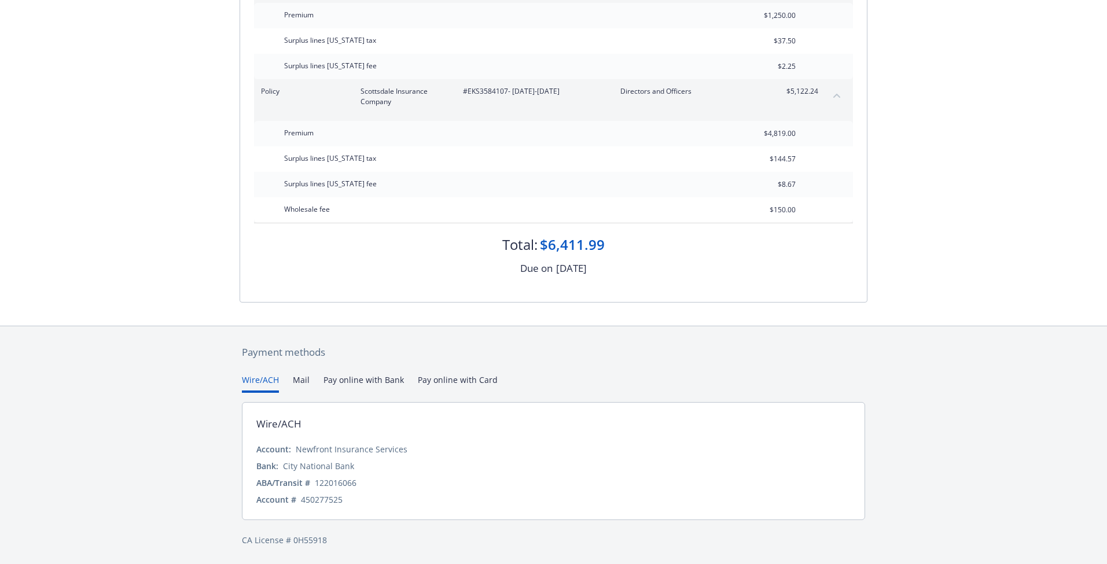
scroll to position [229, 0]
click at [934, 279] on div "Invoice ID: 2197A761 Download Invoice Insurance Payment for Polynomic AI Item C…" at bounding box center [553, 69] width 1107 height 514
click at [914, 343] on div "Payment methods Wire/ACH Mail Pay online with Bank Pay online with Card Wire/AC…" at bounding box center [553, 446] width 1107 height 240
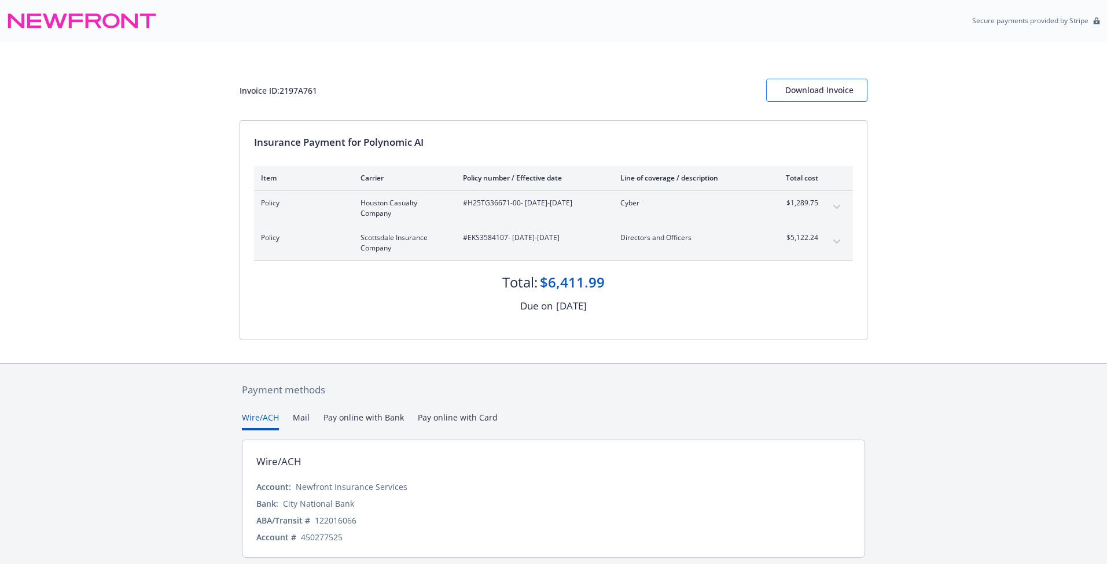
click at [809, 91] on div "Download Invoice" at bounding box center [816, 90] width 63 height 22
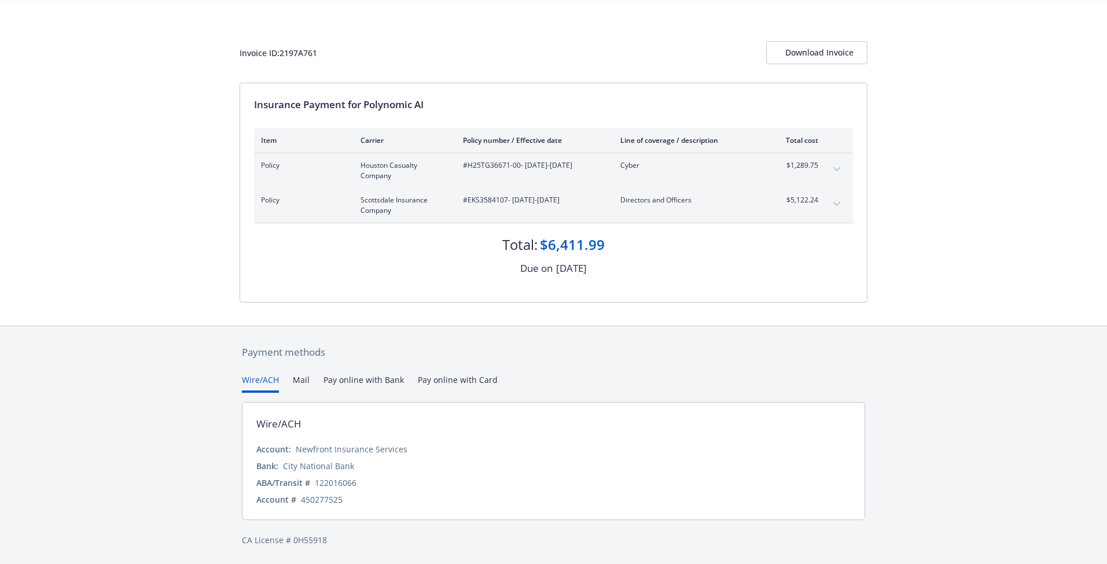
scroll to position [37, 0]
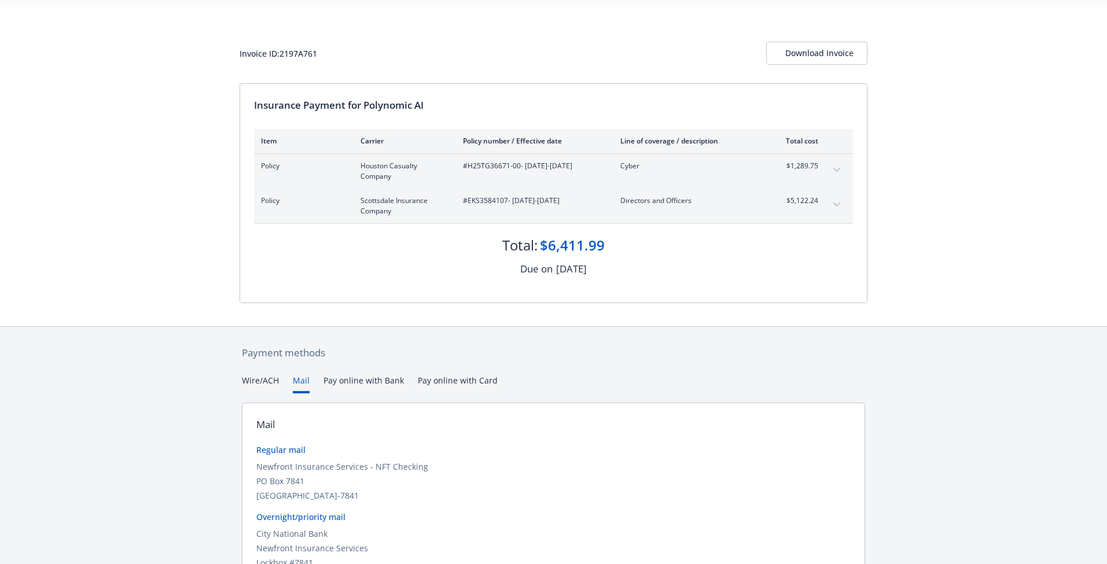
click at [301, 374] on button "Mail" at bounding box center [301, 383] width 17 height 19
click at [355, 384] on button "Pay online with Bank" at bounding box center [363, 383] width 80 height 19
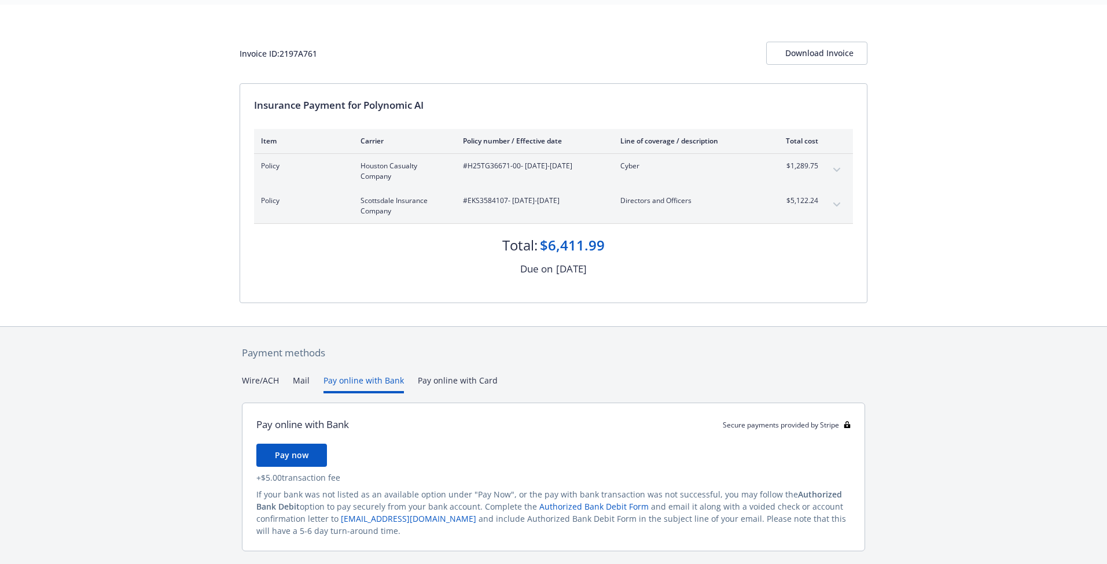
click at [446, 379] on div "Payment methods Wire/ACH Mail Pay online with Bank Pay online with Card Pay onl…" at bounding box center [554, 462] width 628 height 270
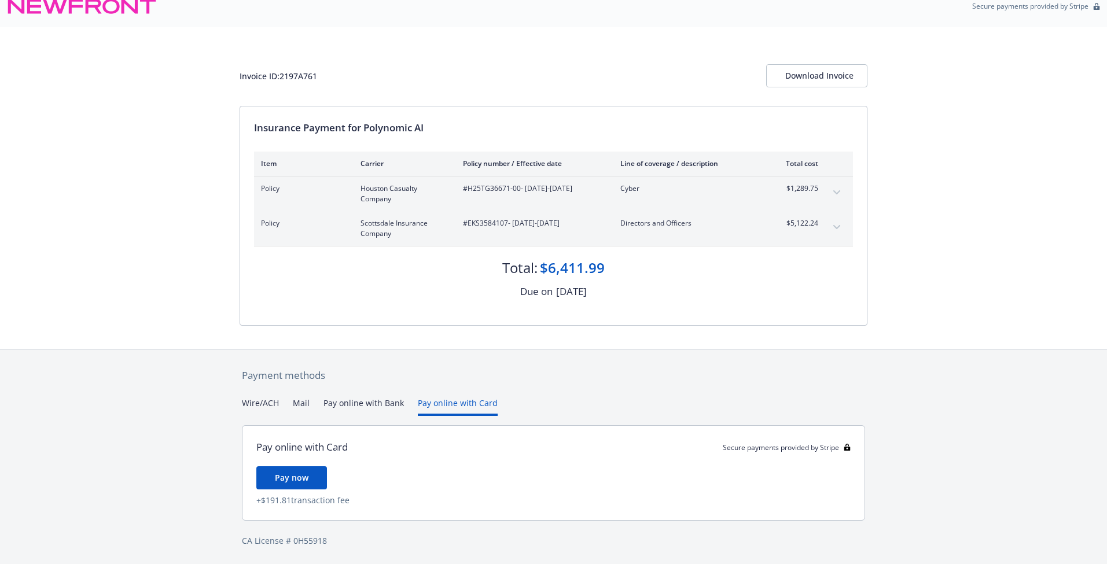
click at [365, 403] on button "Pay online with Bank" at bounding box center [363, 406] width 80 height 19
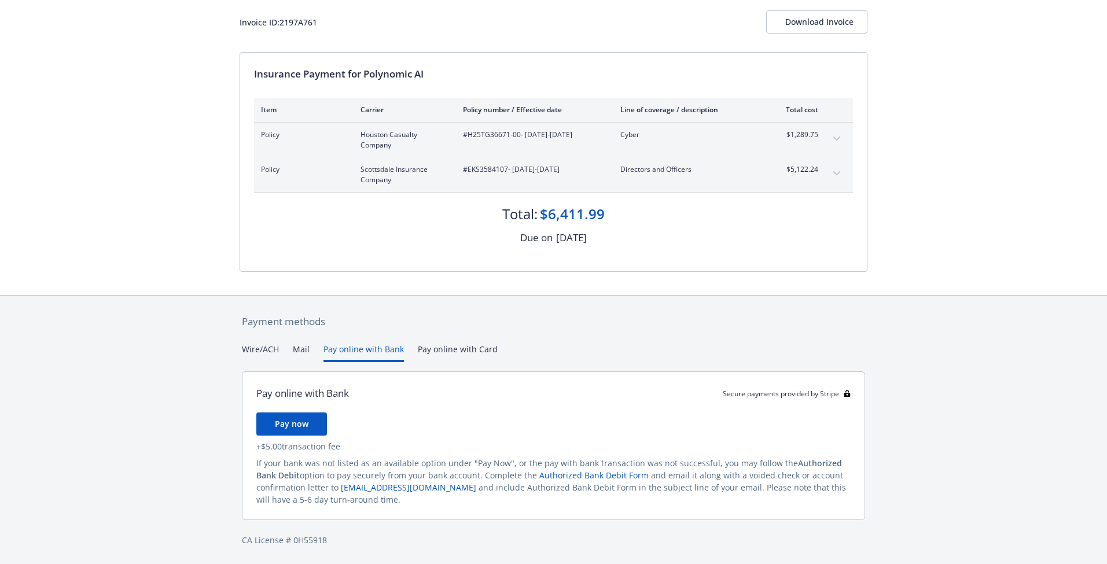
scroll to position [68, 0]
click at [463, 347] on div "Secure payments provided by Stripe Invoice ID: 2197A761 Download Invoice Insura…" at bounding box center [553, 248] width 1107 height 633
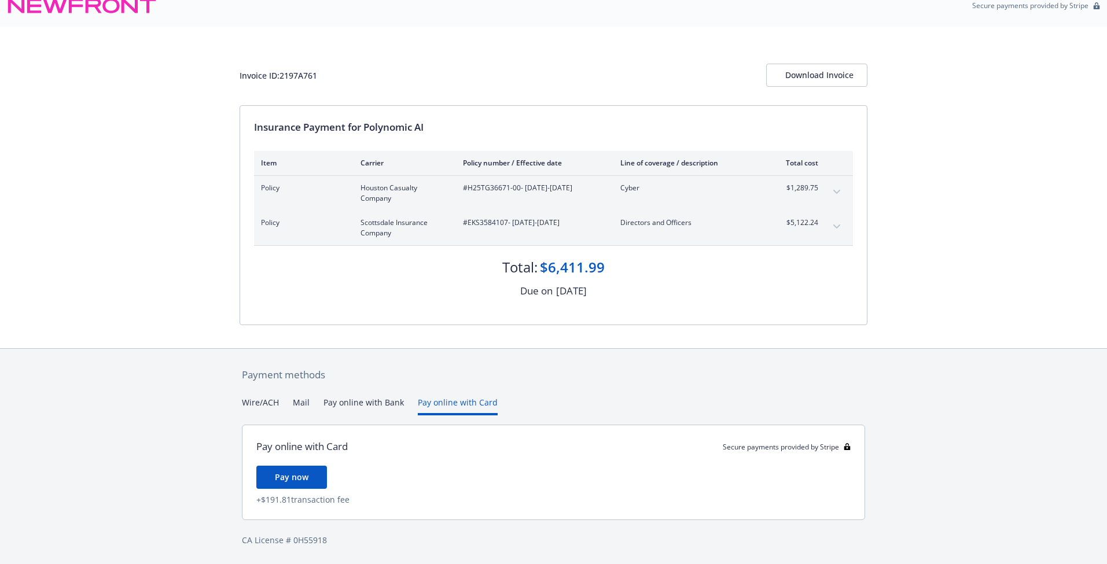
scroll to position [14, 0]
click at [300, 404] on button "Mail" at bounding box center [301, 406] width 17 height 19
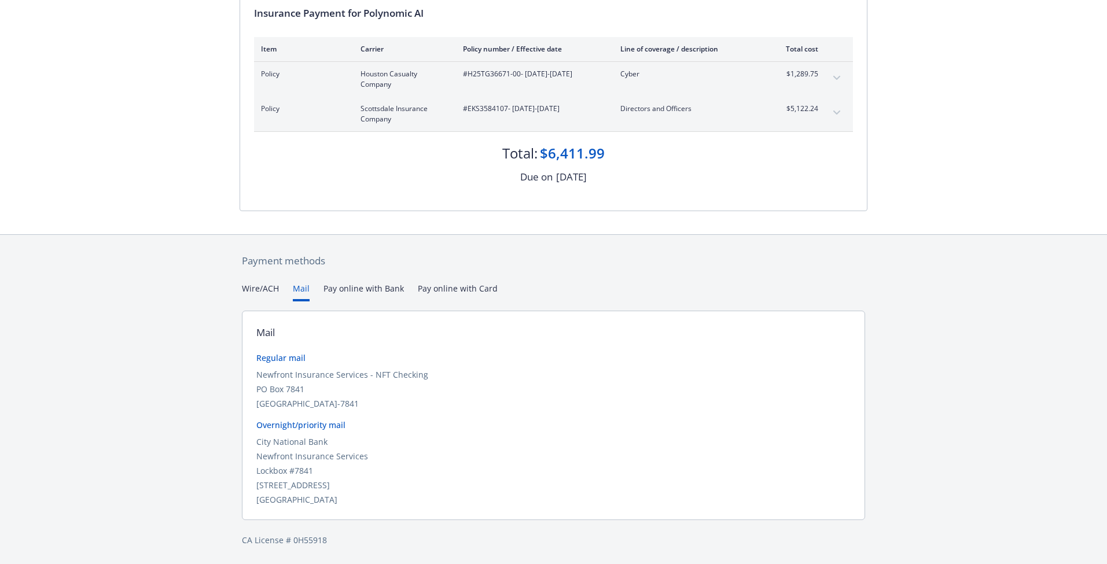
scroll to position [128, 0]
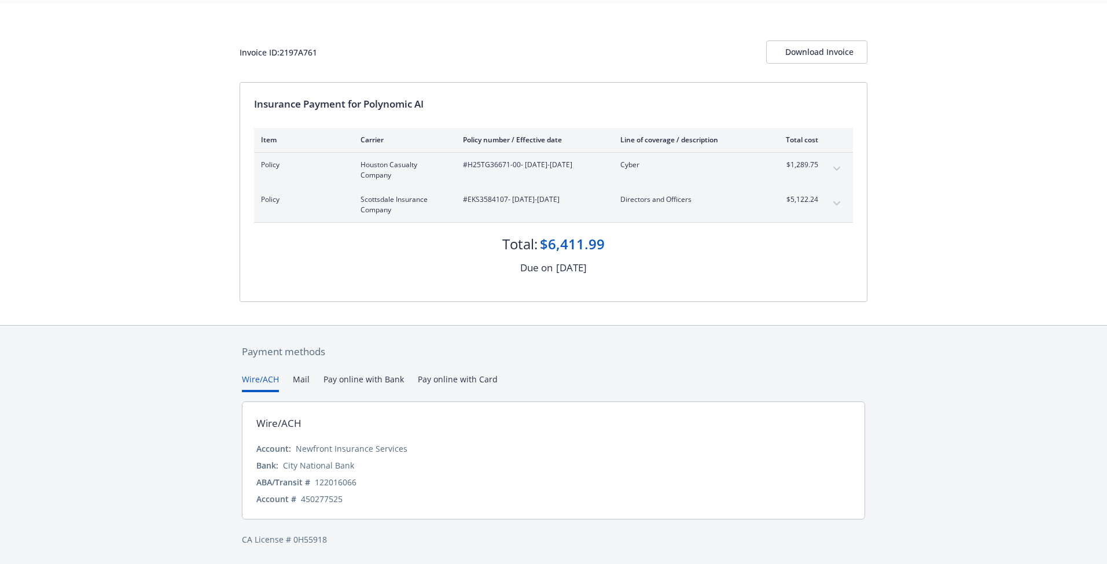
click at [256, 289] on div "Secure payments provided by Stripe Invoice ID: 2197A761 Download Invoice Insura…" at bounding box center [553, 263] width 1107 height 602
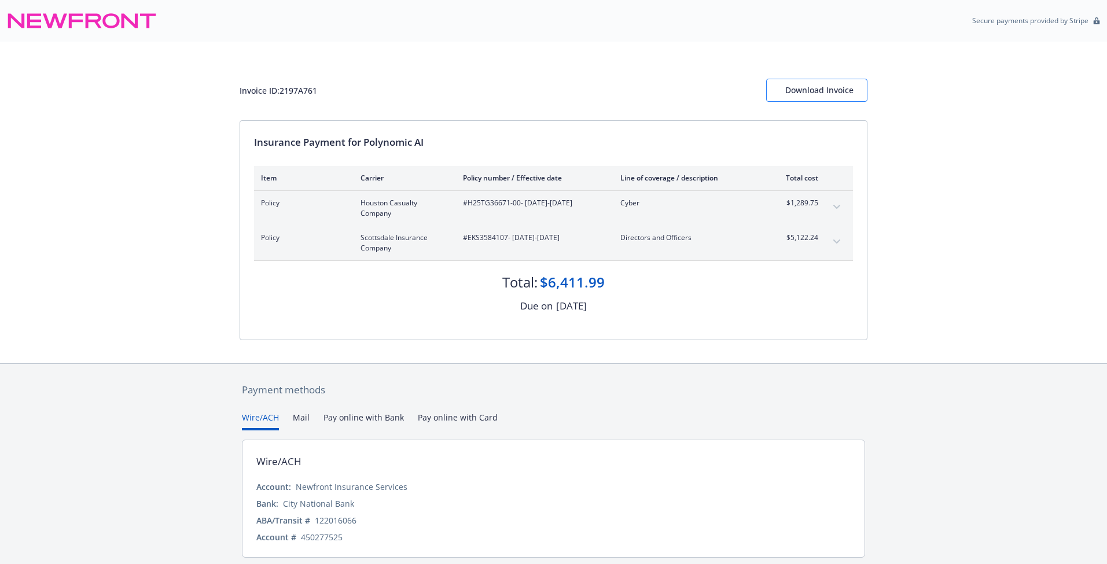
click at [800, 93] on div "Download Invoice" at bounding box center [816, 90] width 63 height 22
click at [810, 94] on div "Download Invoice" at bounding box center [816, 90] width 63 height 22
